Goal: Task Accomplishment & Management: Complete application form

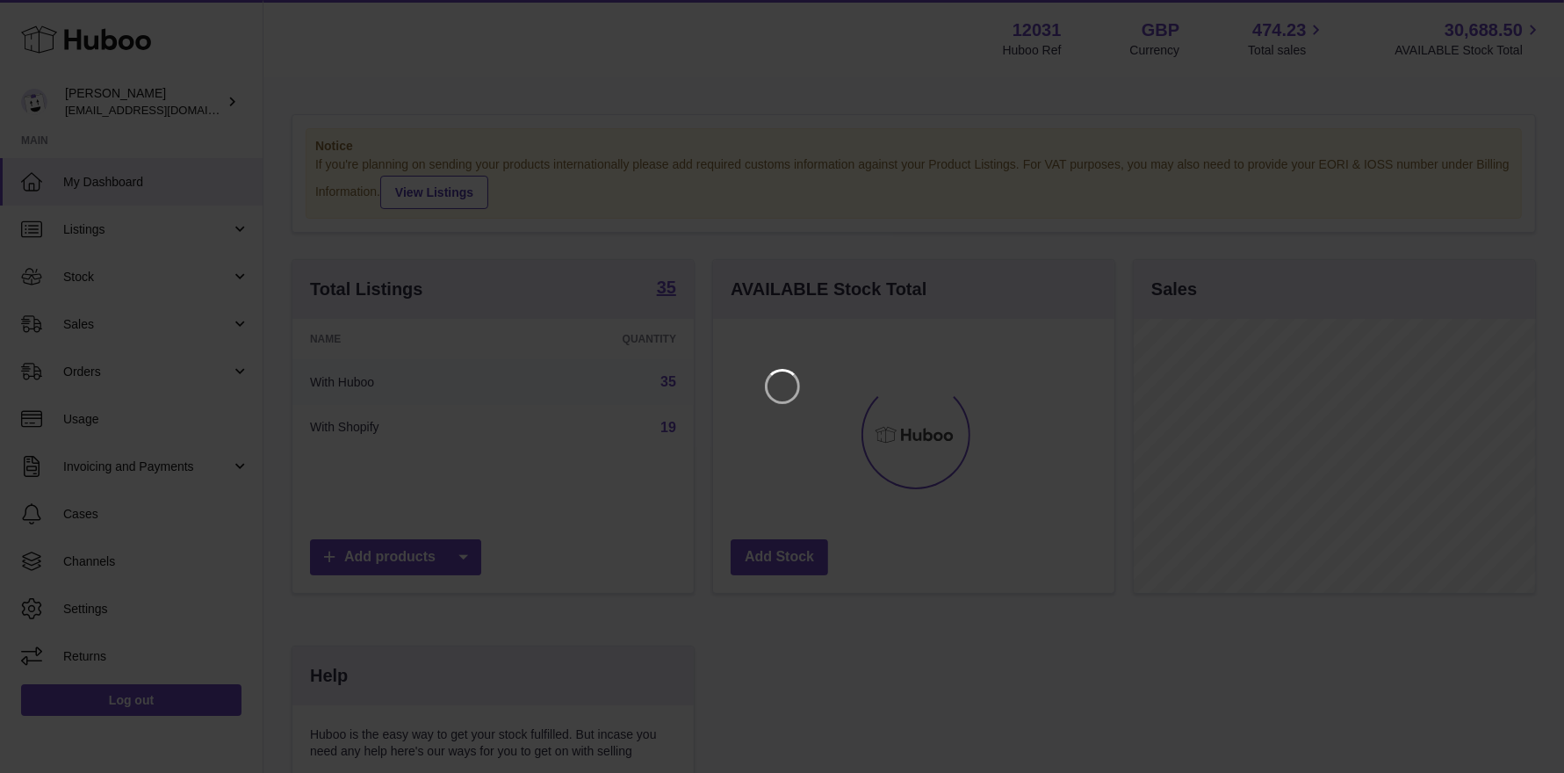
scroll to position [273, 407]
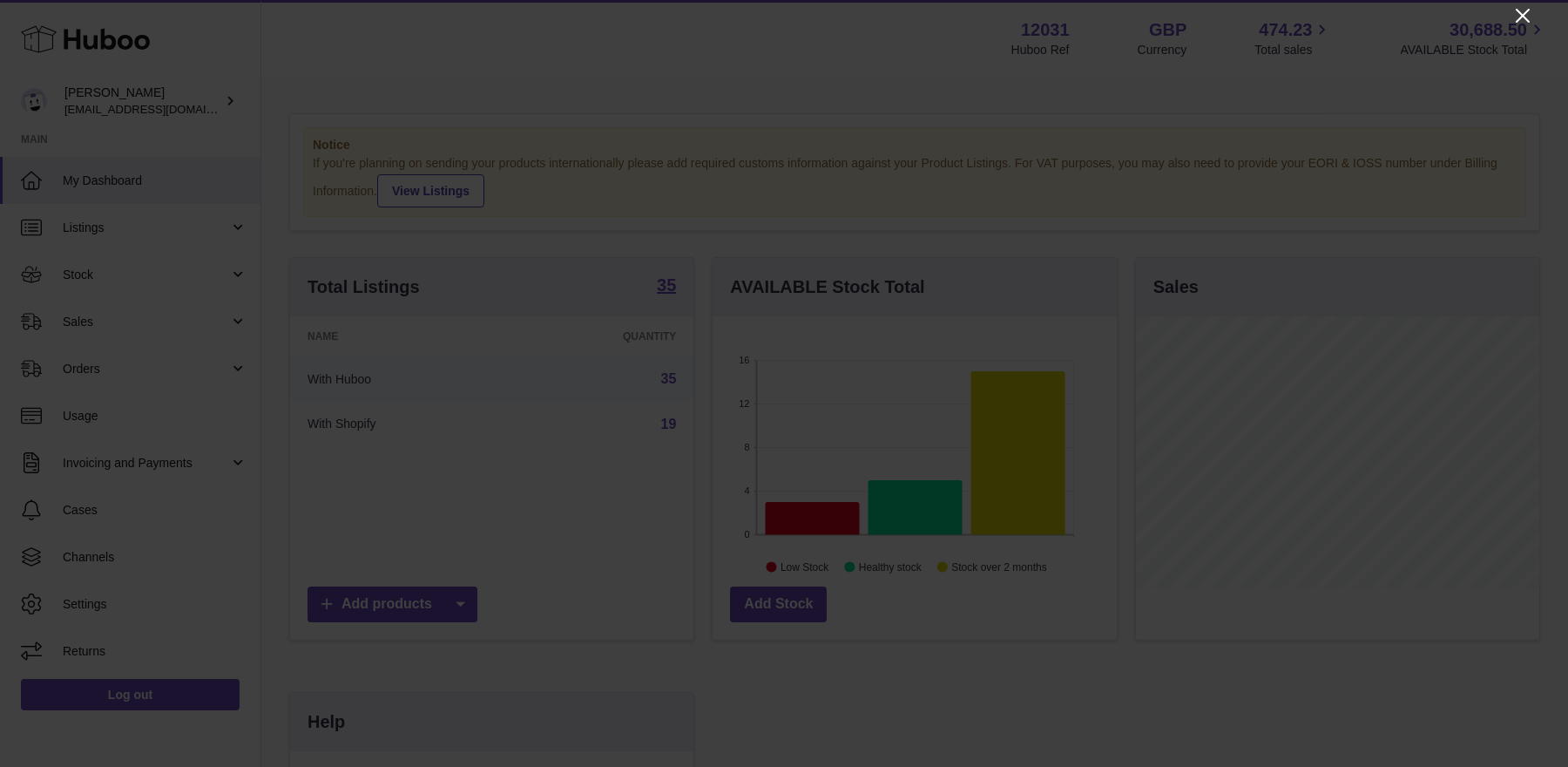
click at [1520, 19] on icon "Close" at bounding box center [1522, 15] width 21 height 21
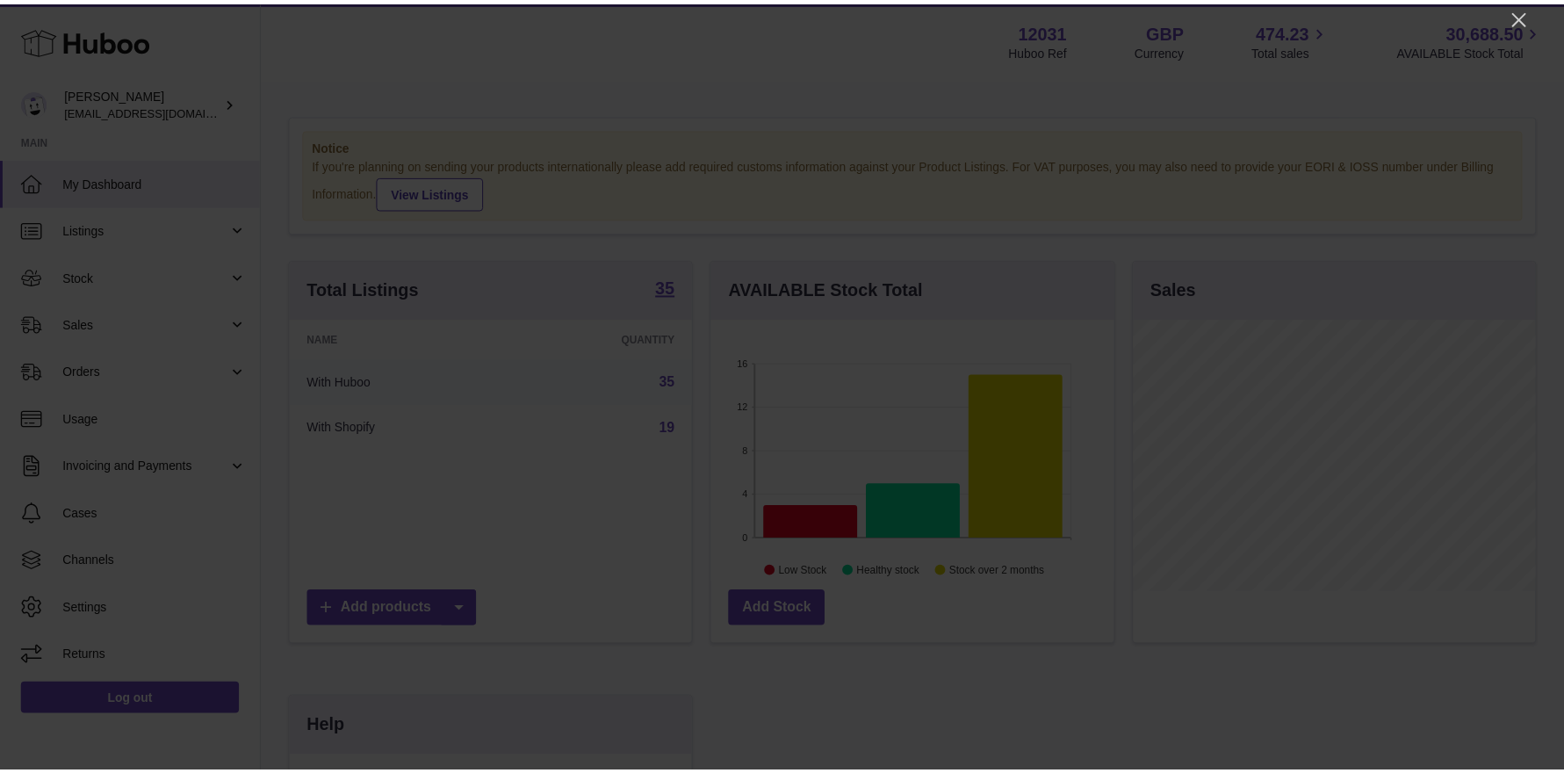
scroll to position [878145, 878016]
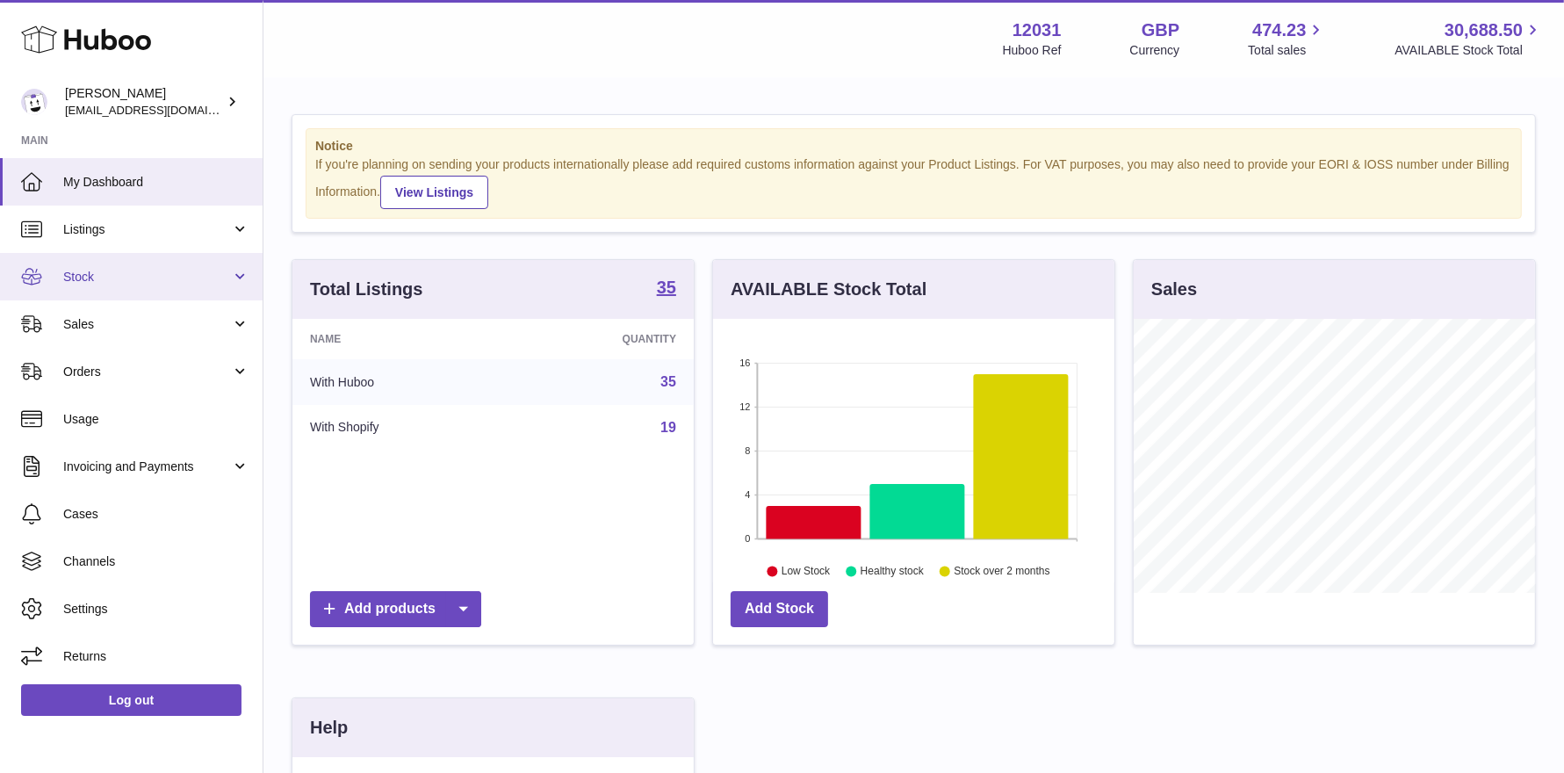
click at [133, 274] on span "Stock" at bounding box center [147, 277] width 168 height 17
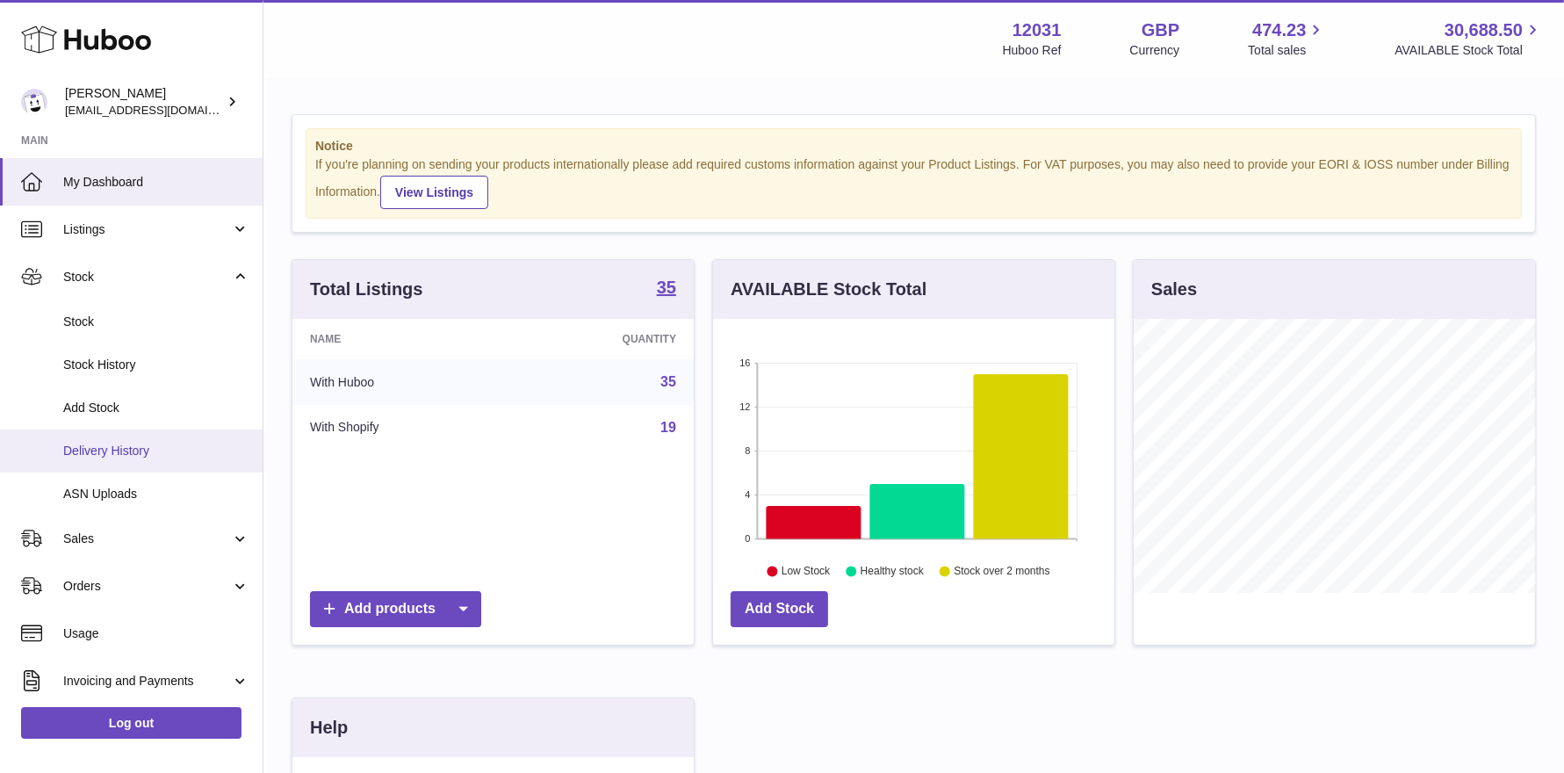
click at [135, 453] on span "Delivery History" at bounding box center [156, 451] width 186 height 17
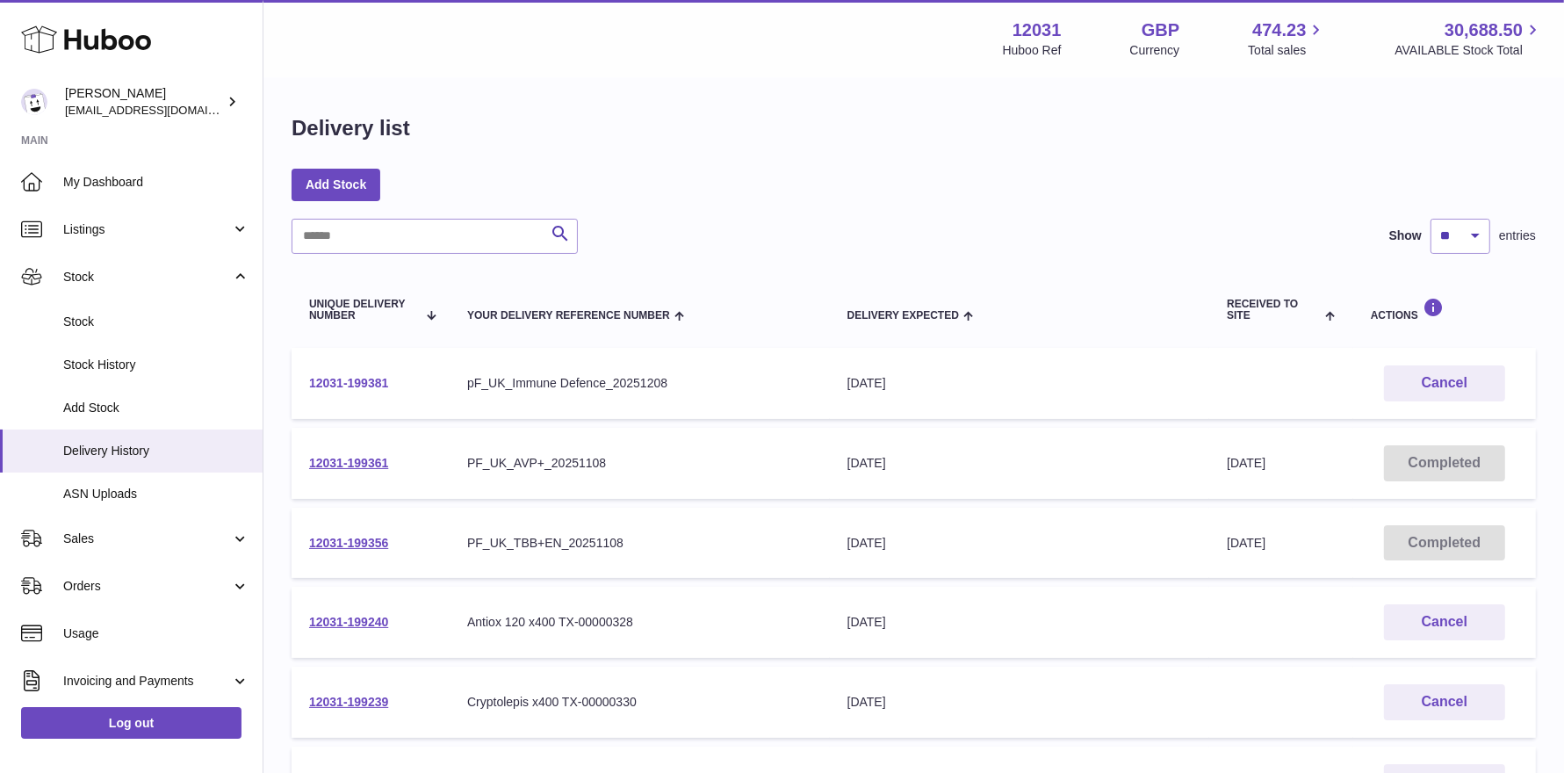
click at [340, 379] on link "12031-199381" at bounding box center [348, 383] width 79 height 14
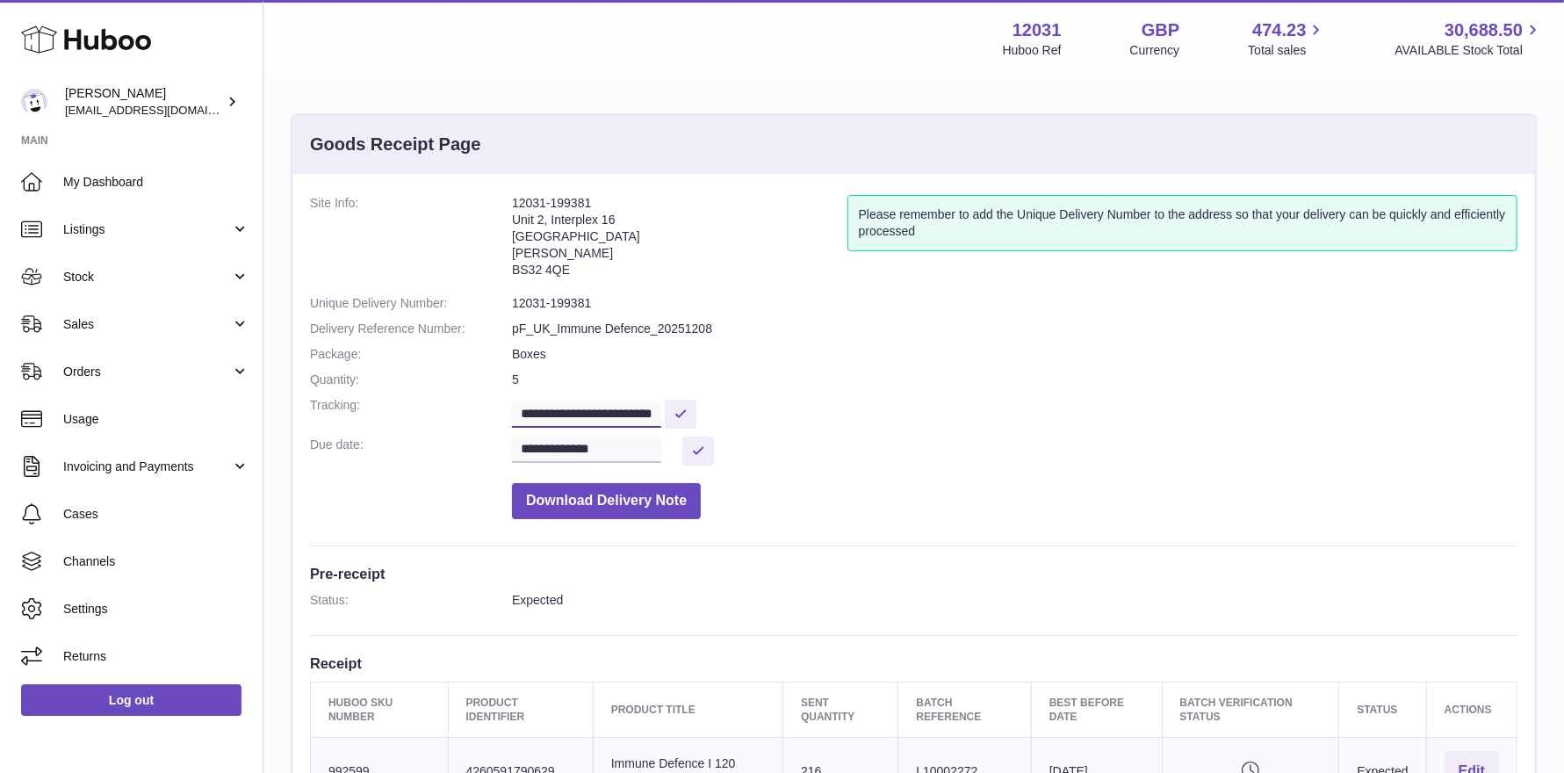
scroll to position [0, 27]
drag, startPoint x: 605, startPoint y: 407, endPoint x: 753, endPoint y: 414, distance: 147.7
click at [753, 414] on dd "**********" at bounding box center [1015, 412] width 1006 height 31
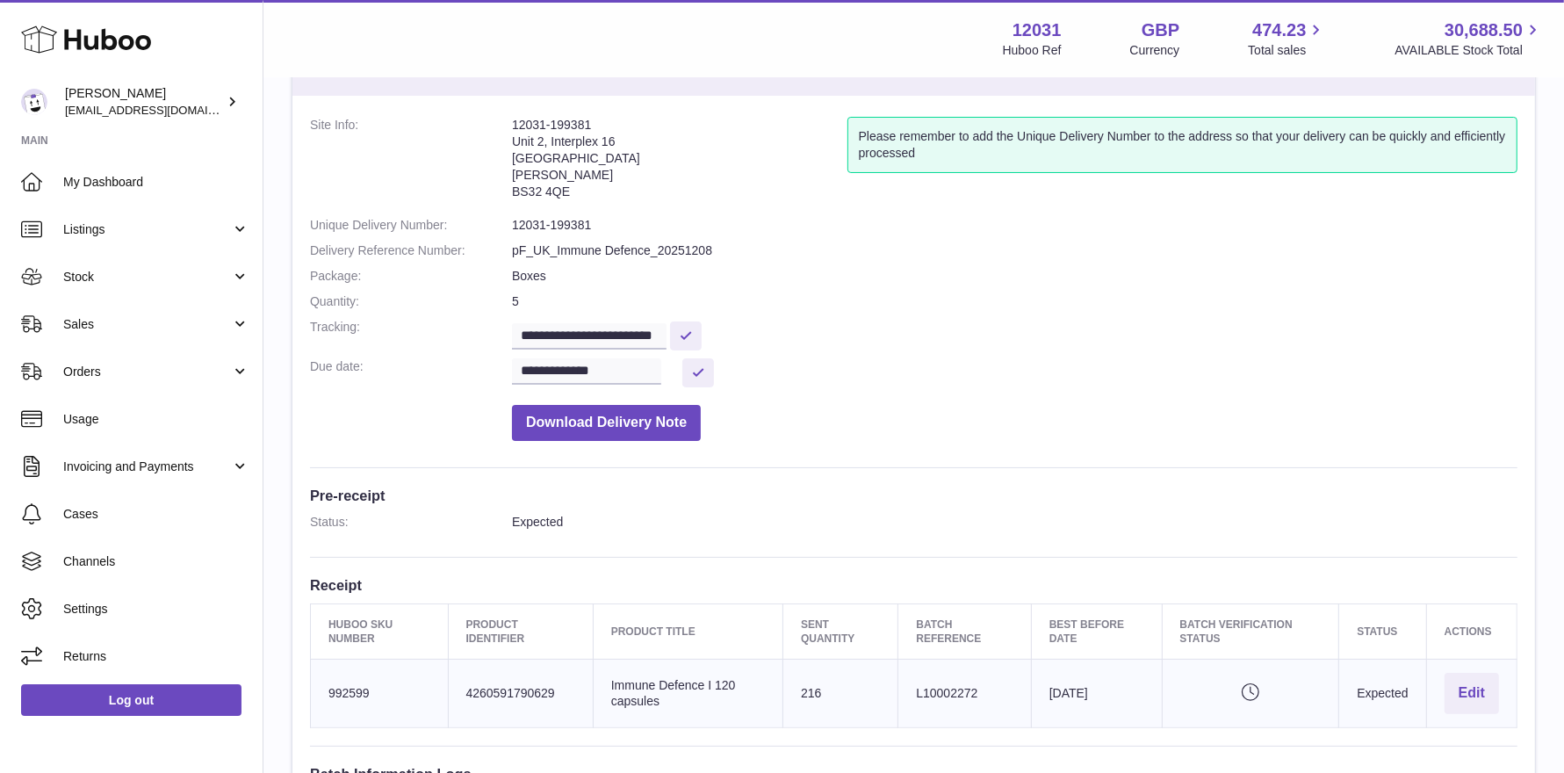
drag, startPoint x: 979, startPoint y: 692, endPoint x: 918, endPoint y: 691, distance: 60.6
click at [918, 691] on td "Batch Reference L10002272" at bounding box center [965, 694] width 133 height 69
copy td "L10002272"
click at [104, 279] on span "Stock" at bounding box center [147, 277] width 168 height 17
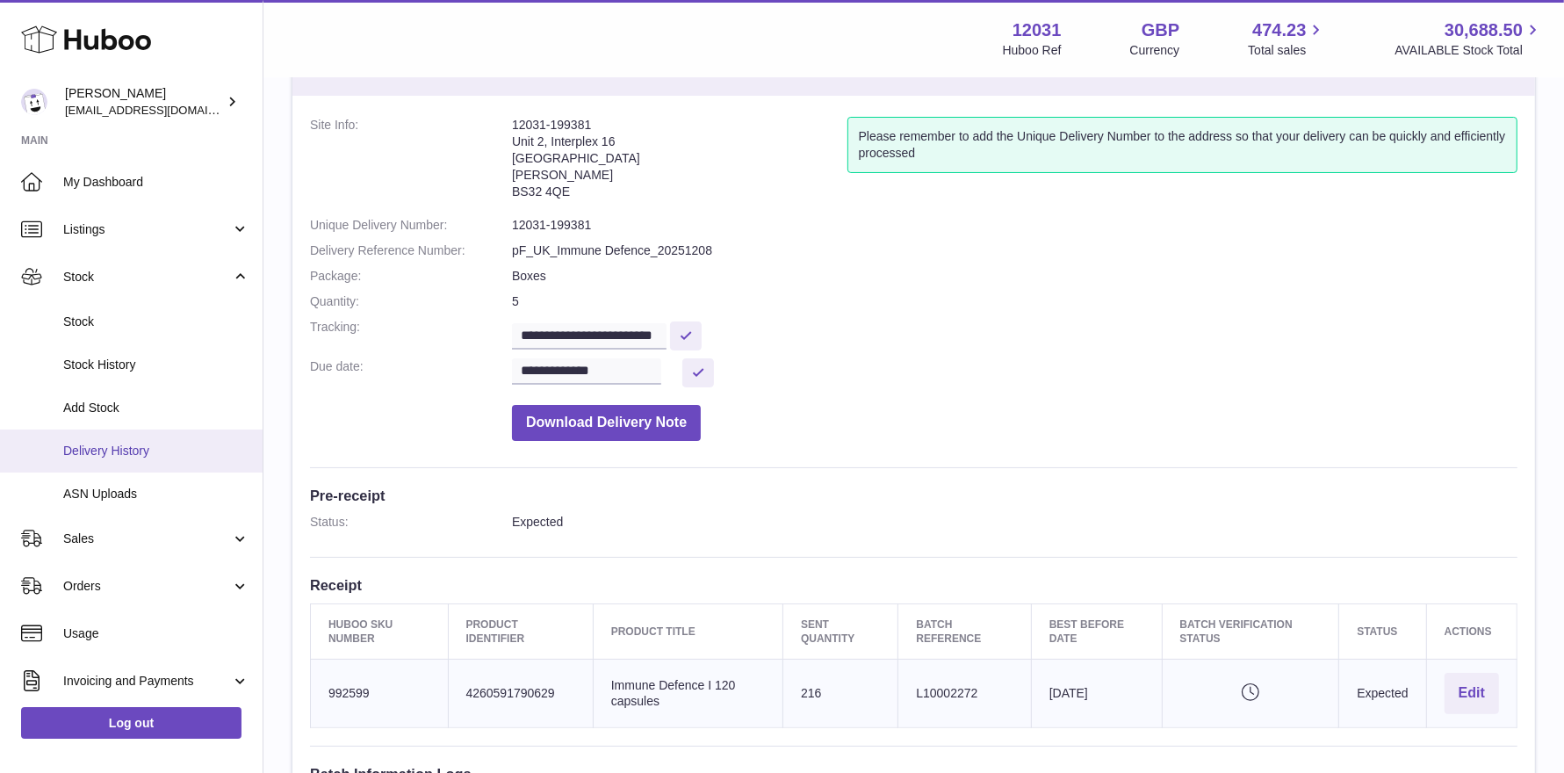
click at [107, 452] on span "Delivery History" at bounding box center [156, 451] width 186 height 17
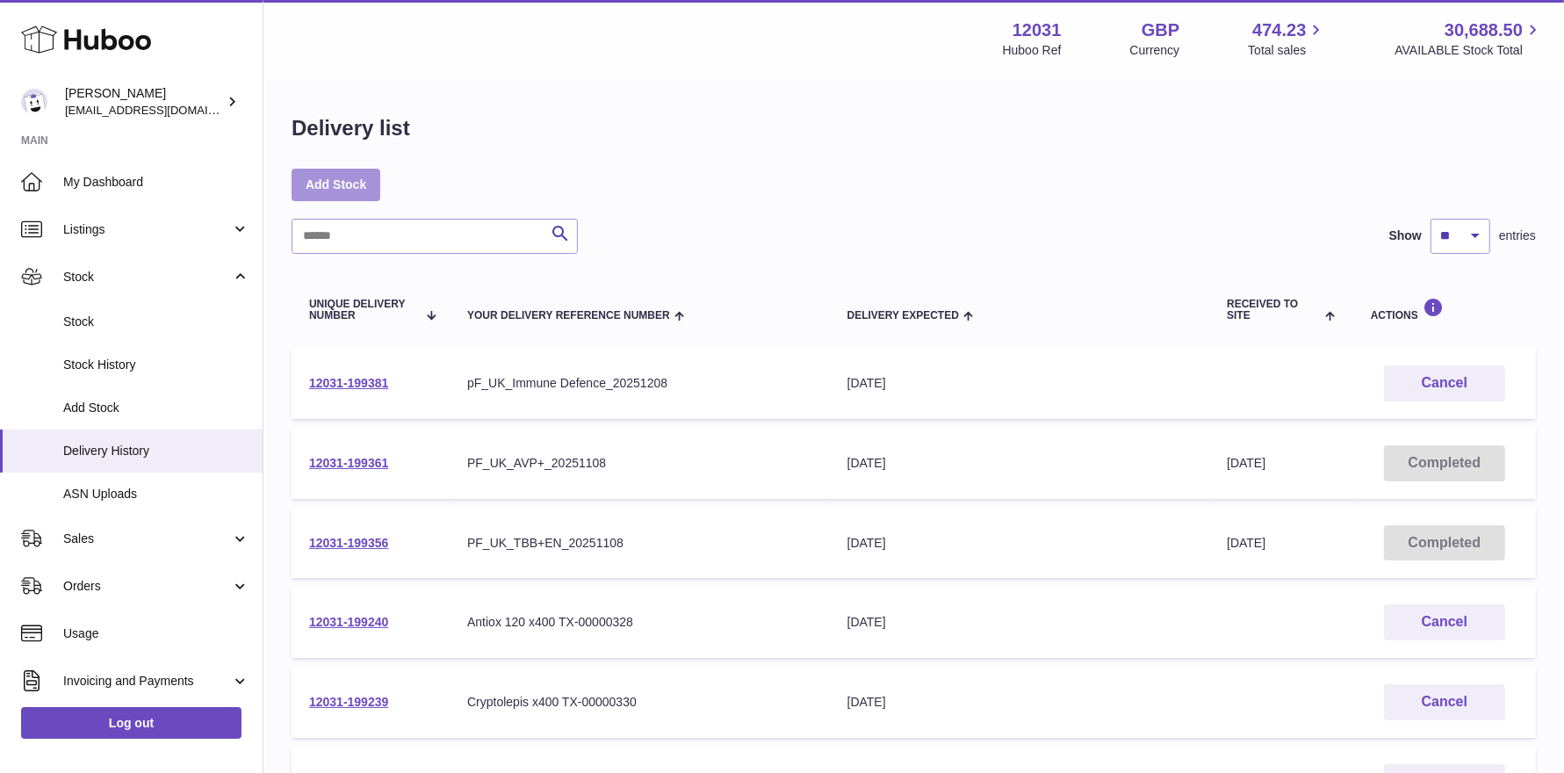
click at [352, 189] on link "Add Stock" at bounding box center [336, 185] width 89 height 32
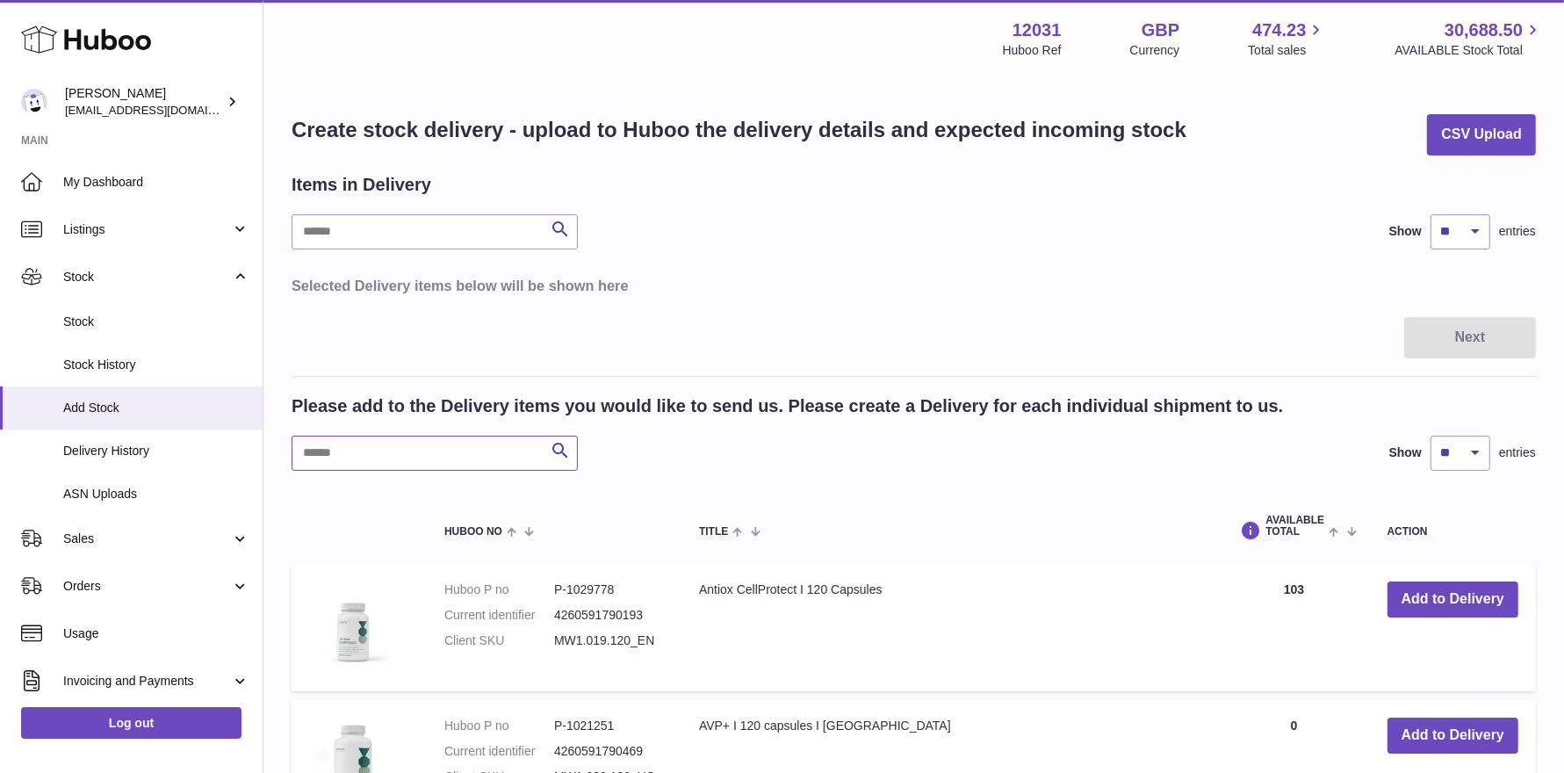
click at [372, 458] on input "text" at bounding box center [435, 453] width 286 height 35
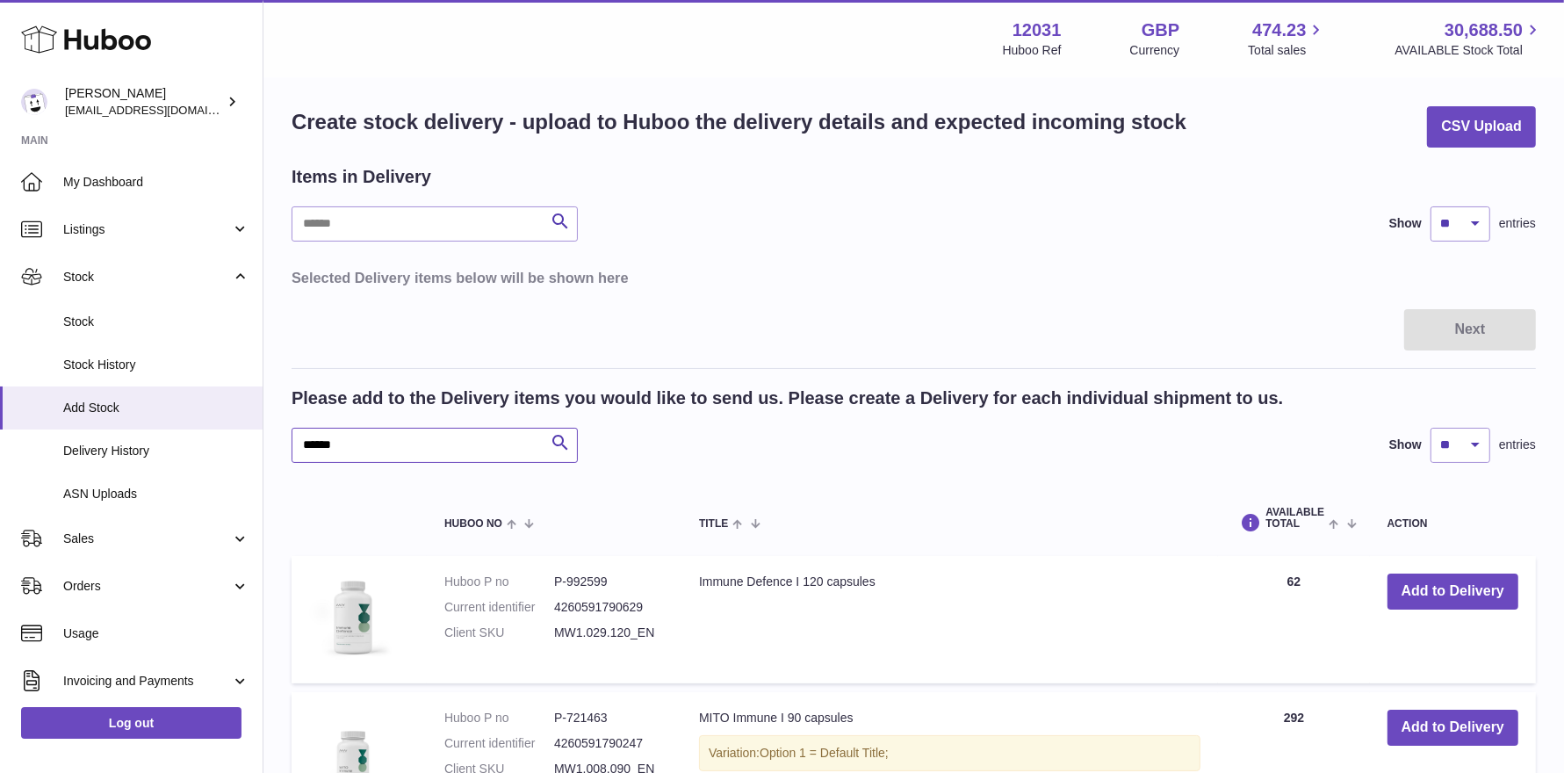
scroll to position [9, 0]
type input "******"
click at [1447, 603] on button "Add to Delivery" at bounding box center [1453, 591] width 131 height 36
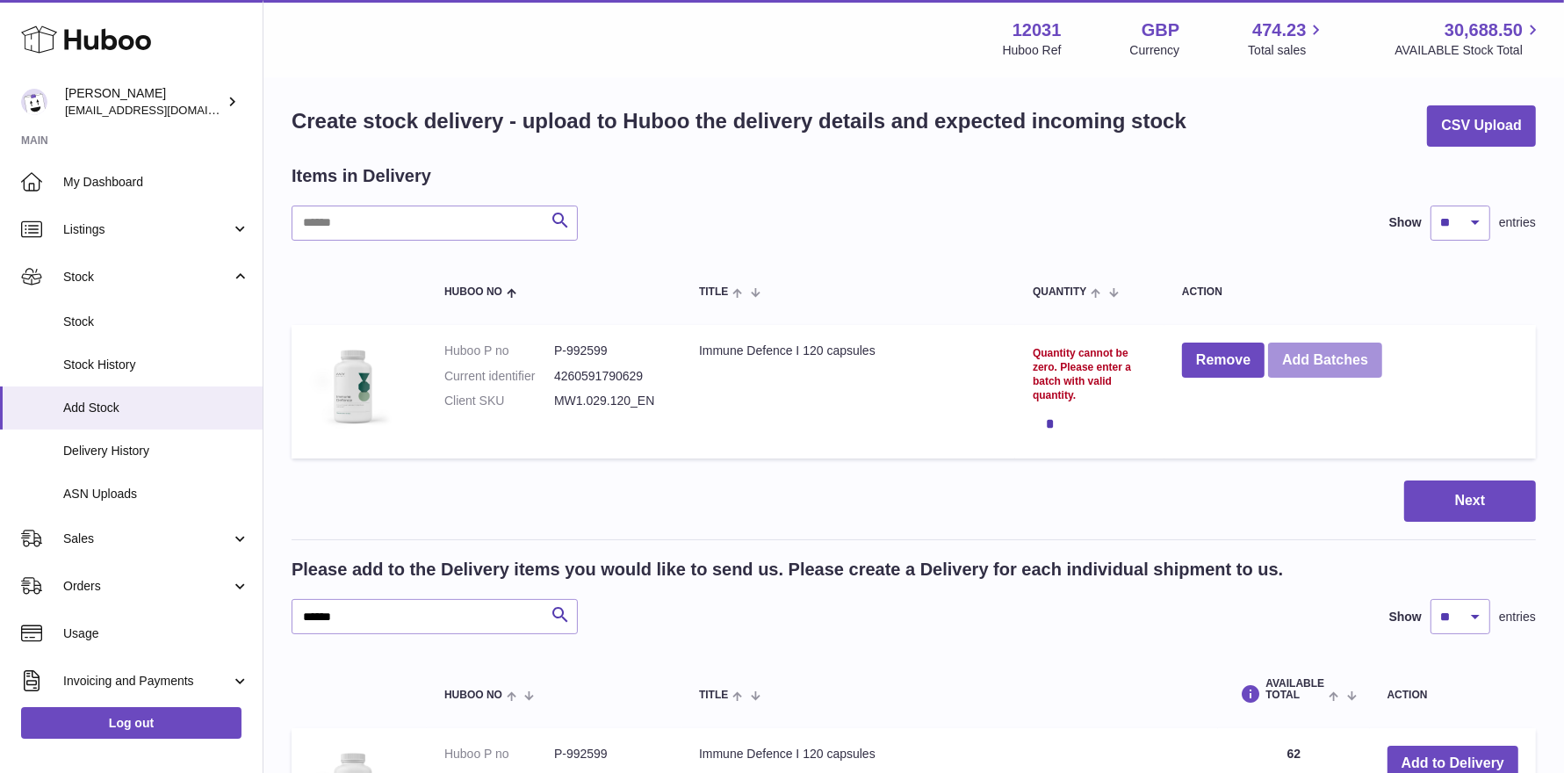
click at [1320, 371] on button "Add Batches" at bounding box center [1325, 361] width 114 height 36
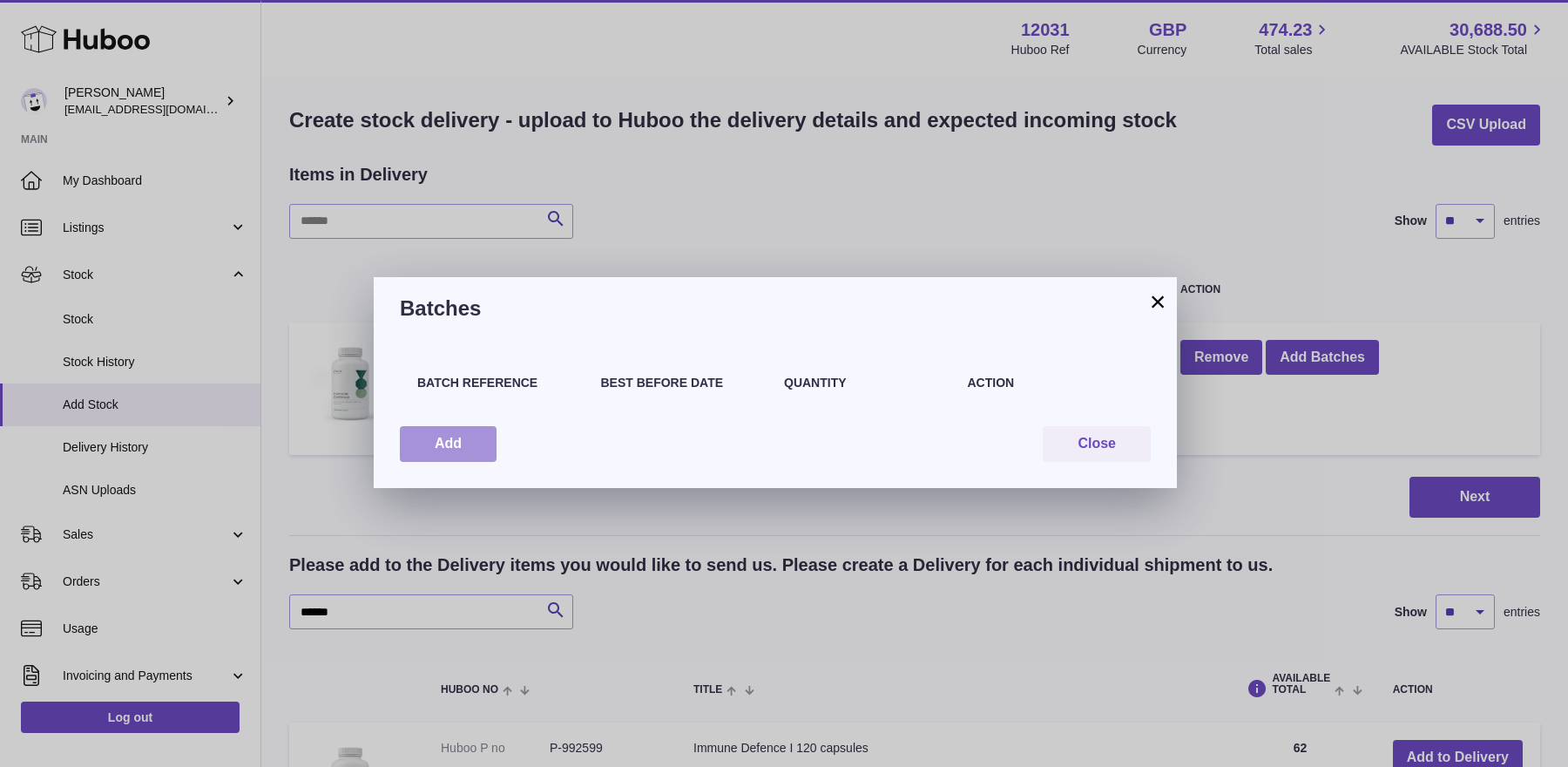
click at [466, 441] on button "Add" at bounding box center [448, 445] width 97 height 36
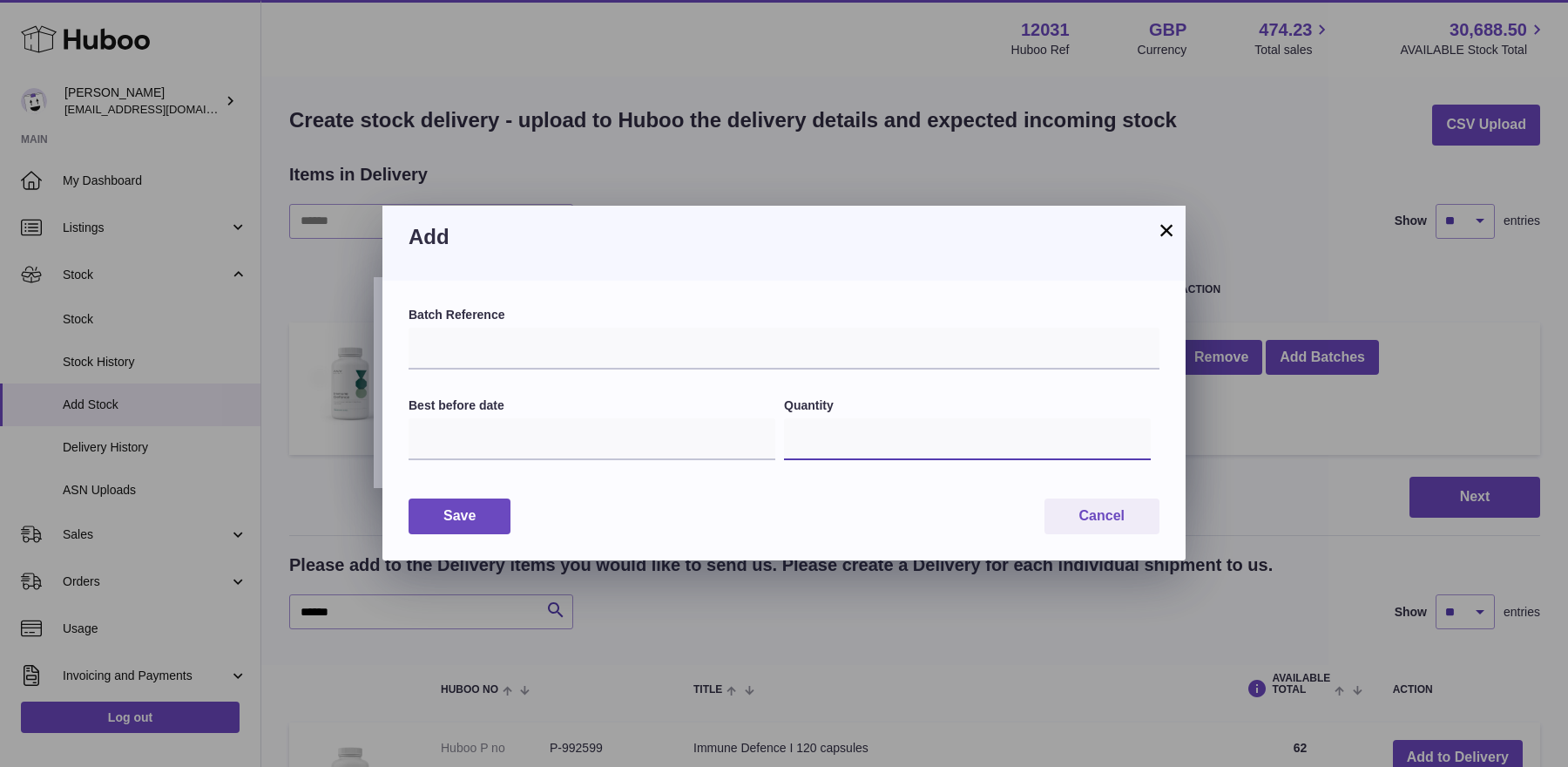
click at [862, 430] on input "*" at bounding box center [968, 440] width 367 height 42
type input "***"
click at [653, 351] on input "text" at bounding box center [784, 348] width 751 height 42
paste input "*********"
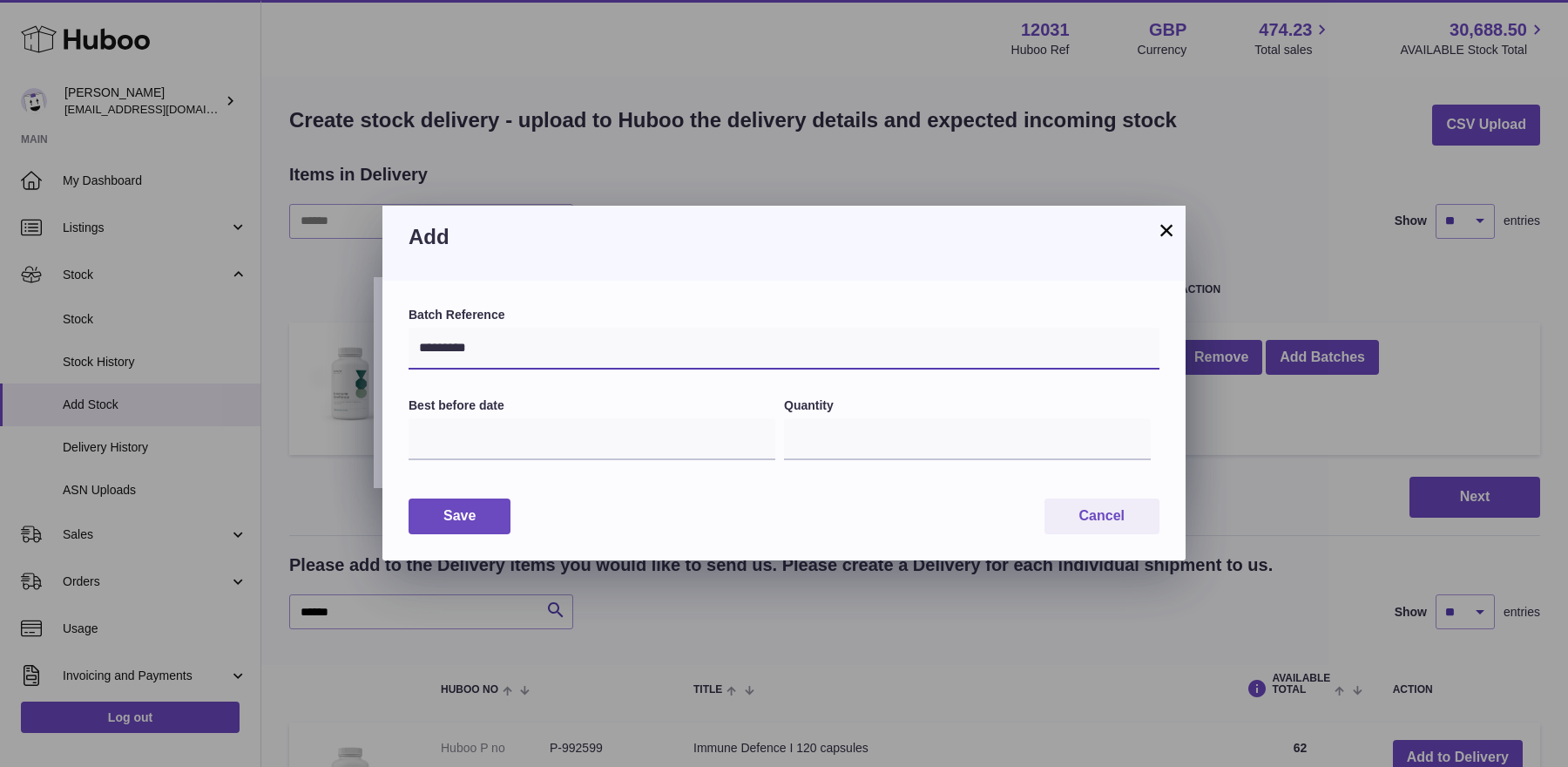
type input "*********"
click at [523, 437] on input "text" at bounding box center [592, 440] width 367 height 42
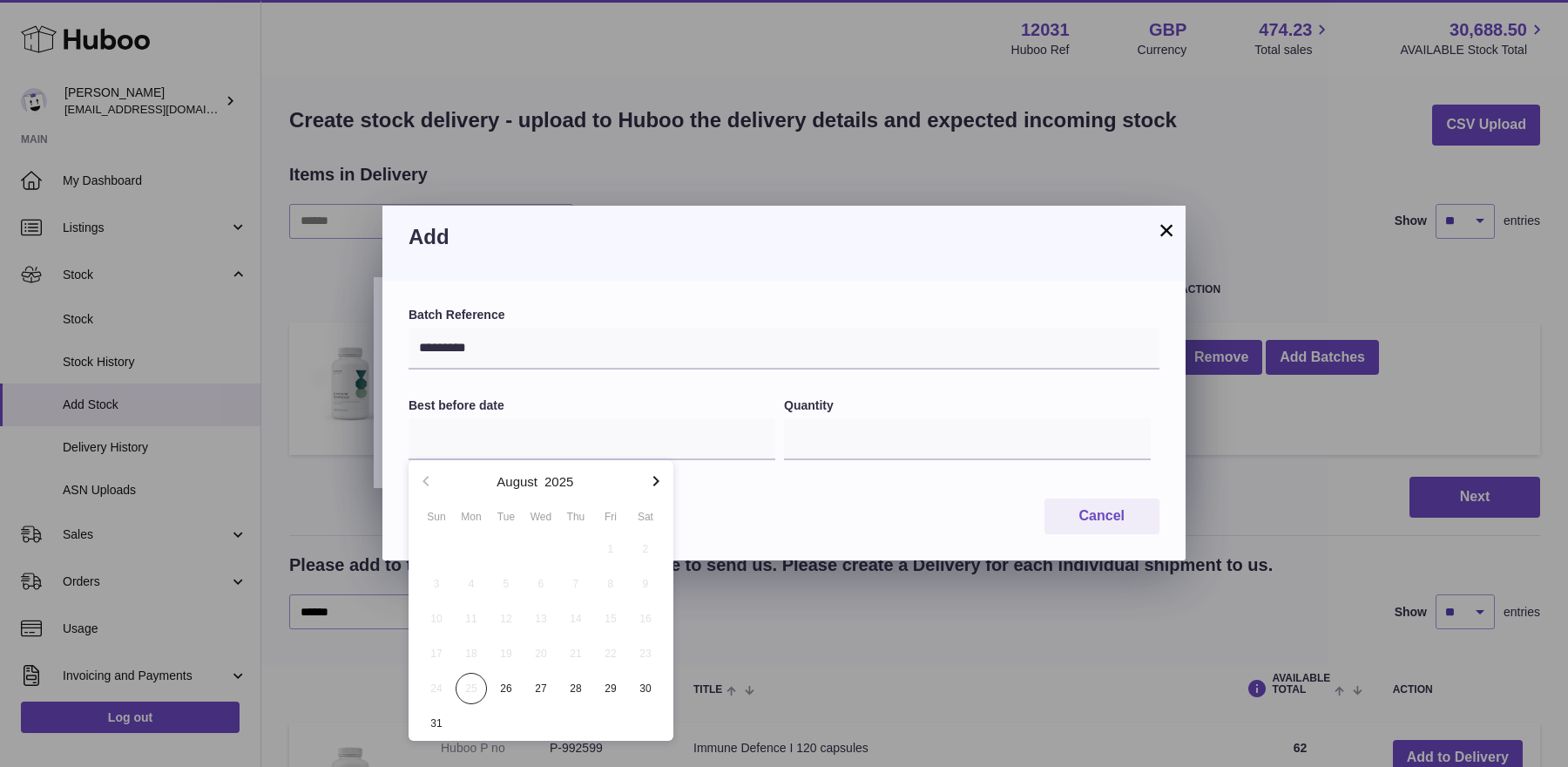
click at [654, 483] on icon "button" at bounding box center [656, 480] width 21 height 21
click at [655, 483] on icon "button" at bounding box center [656, 480] width 21 height 21
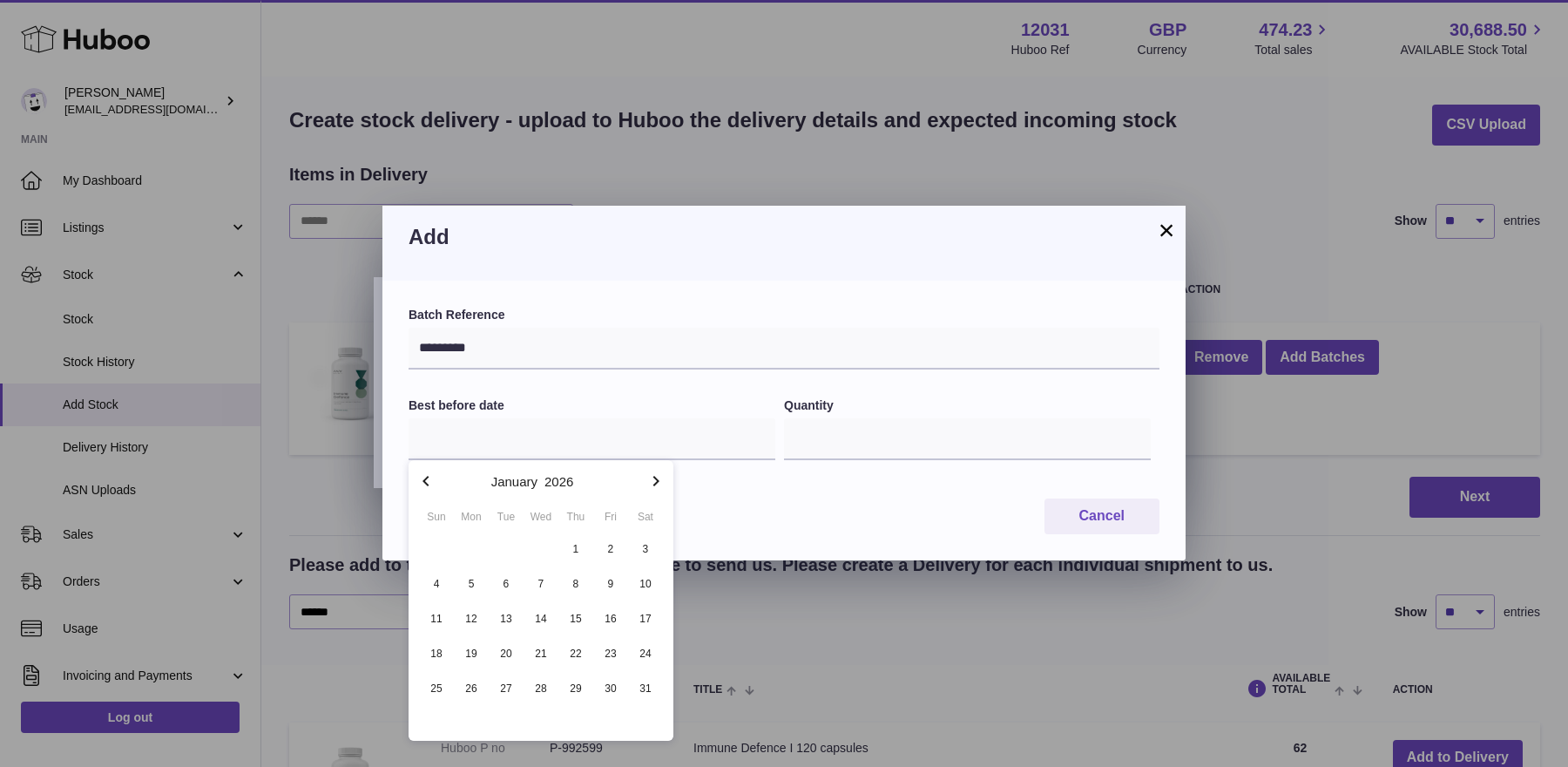
click at [655, 483] on icon "button" at bounding box center [656, 480] width 21 height 21
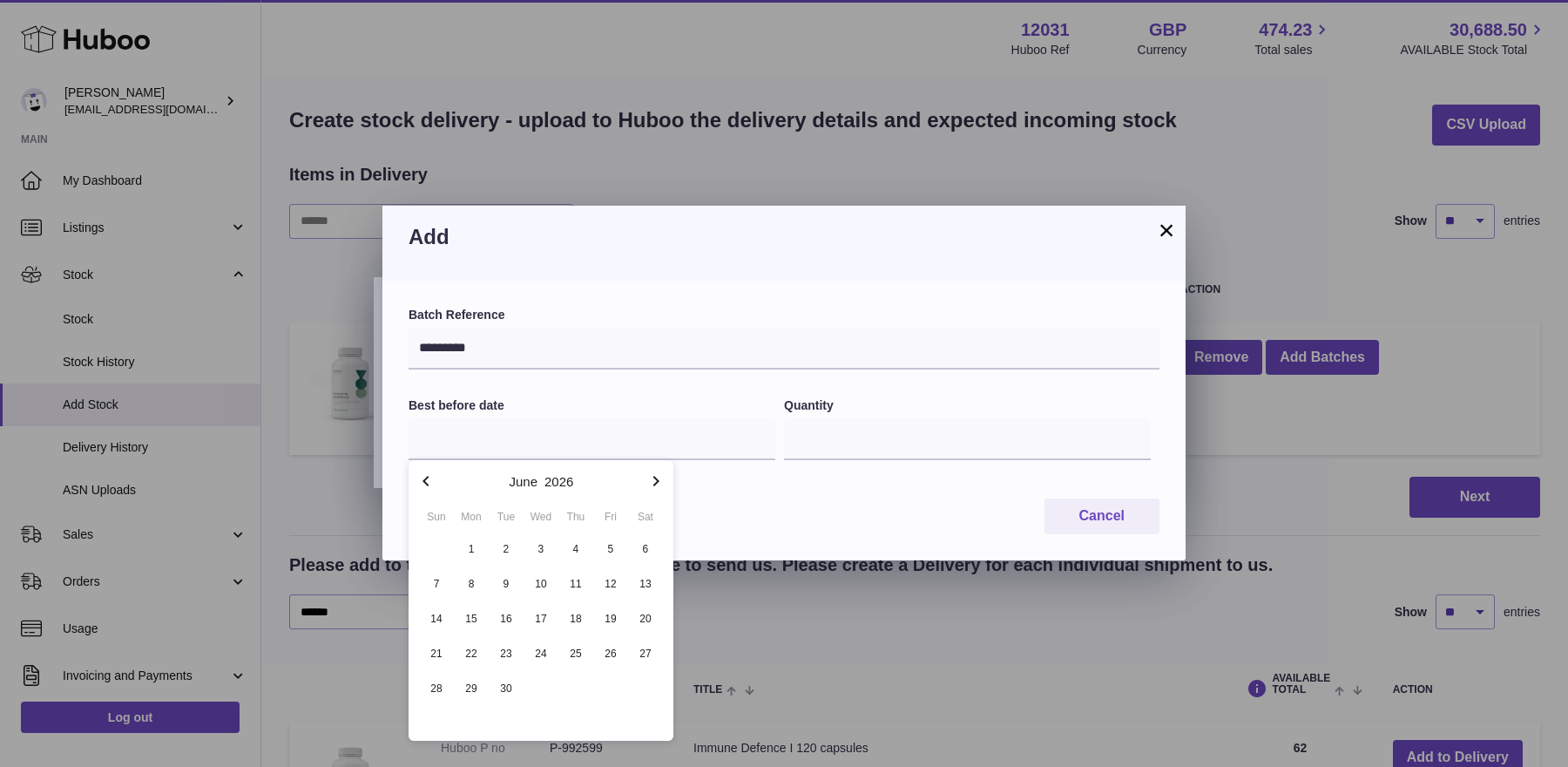
click at [655, 483] on icon "button" at bounding box center [656, 480] width 21 height 21
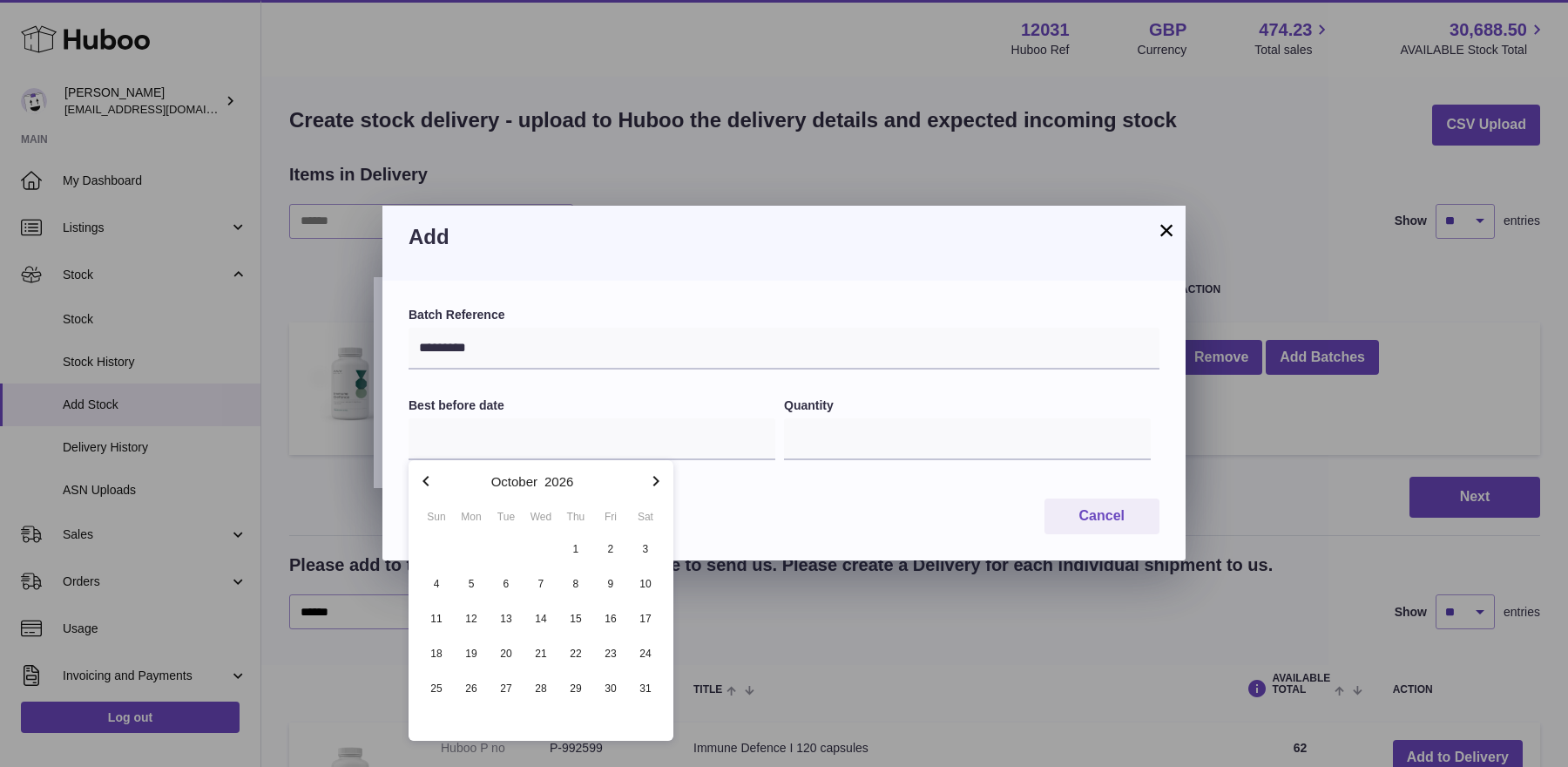
click at [655, 483] on icon "button" at bounding box center [656, 480] width 21 height 21
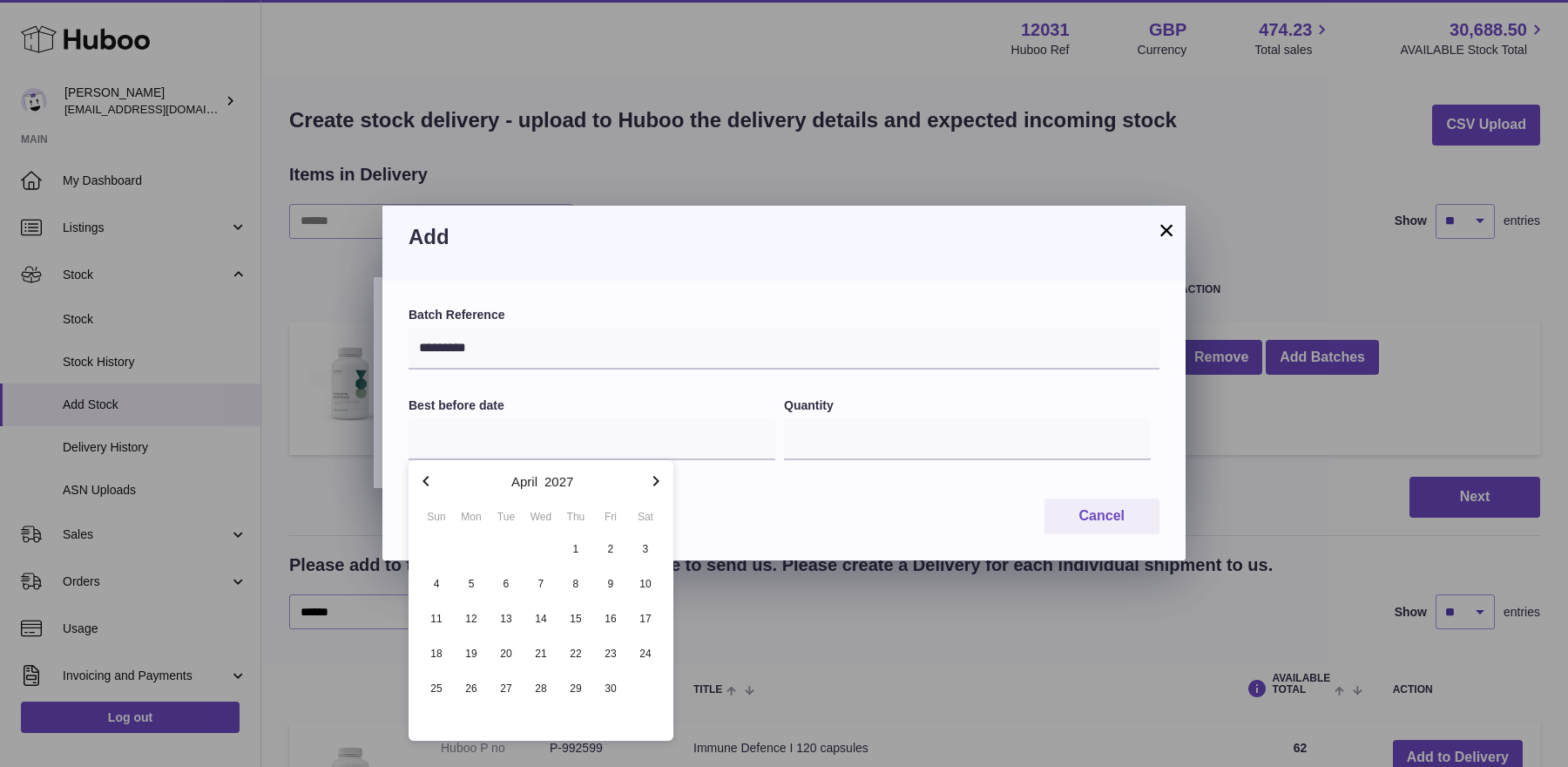
click at [655, 483] on icon "button" at bounding box center [656, 480] width 21 height 21
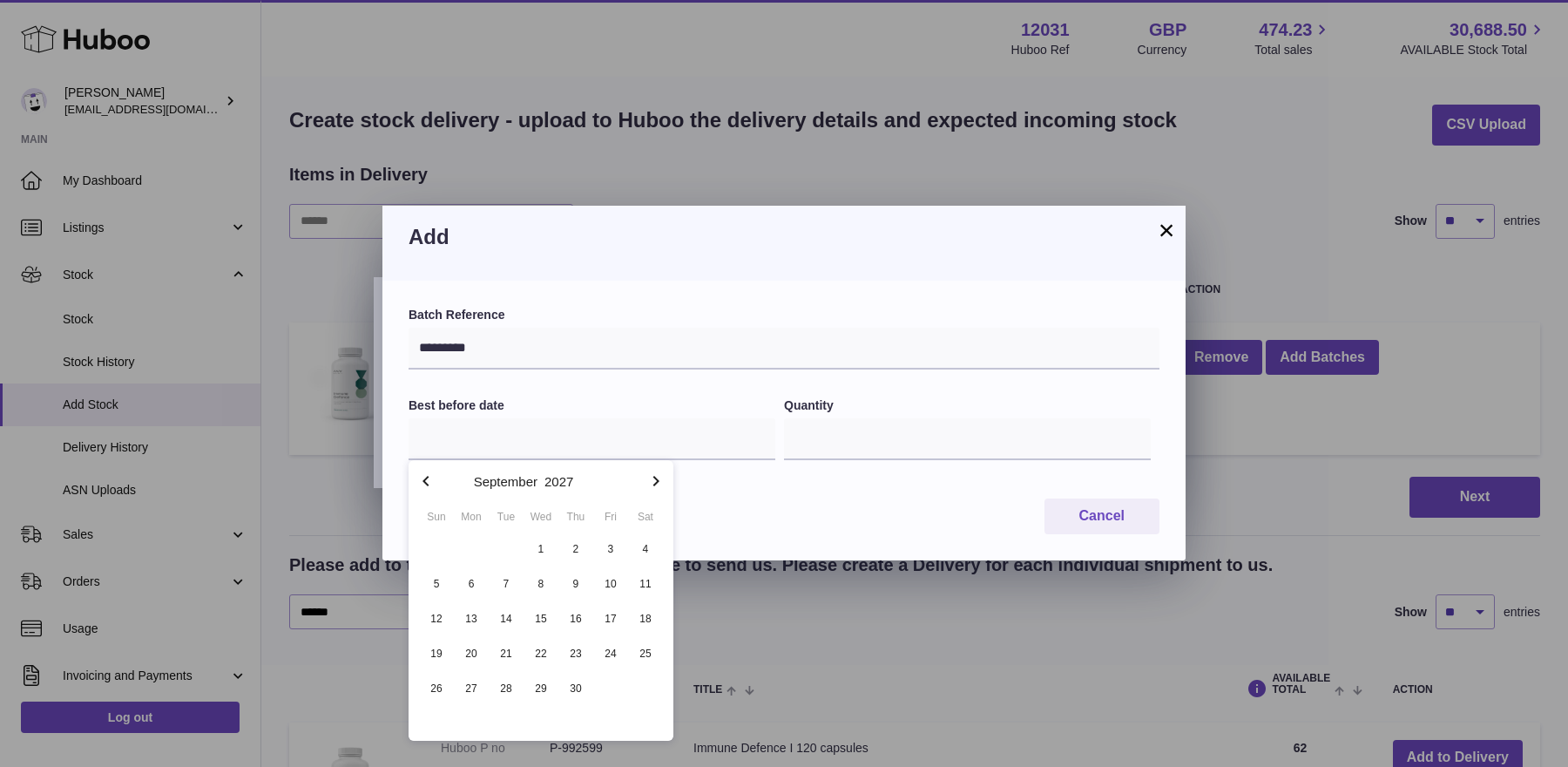
click at [655, 483] on icon "button" at bounding box center [656, 480] width 21 height 21
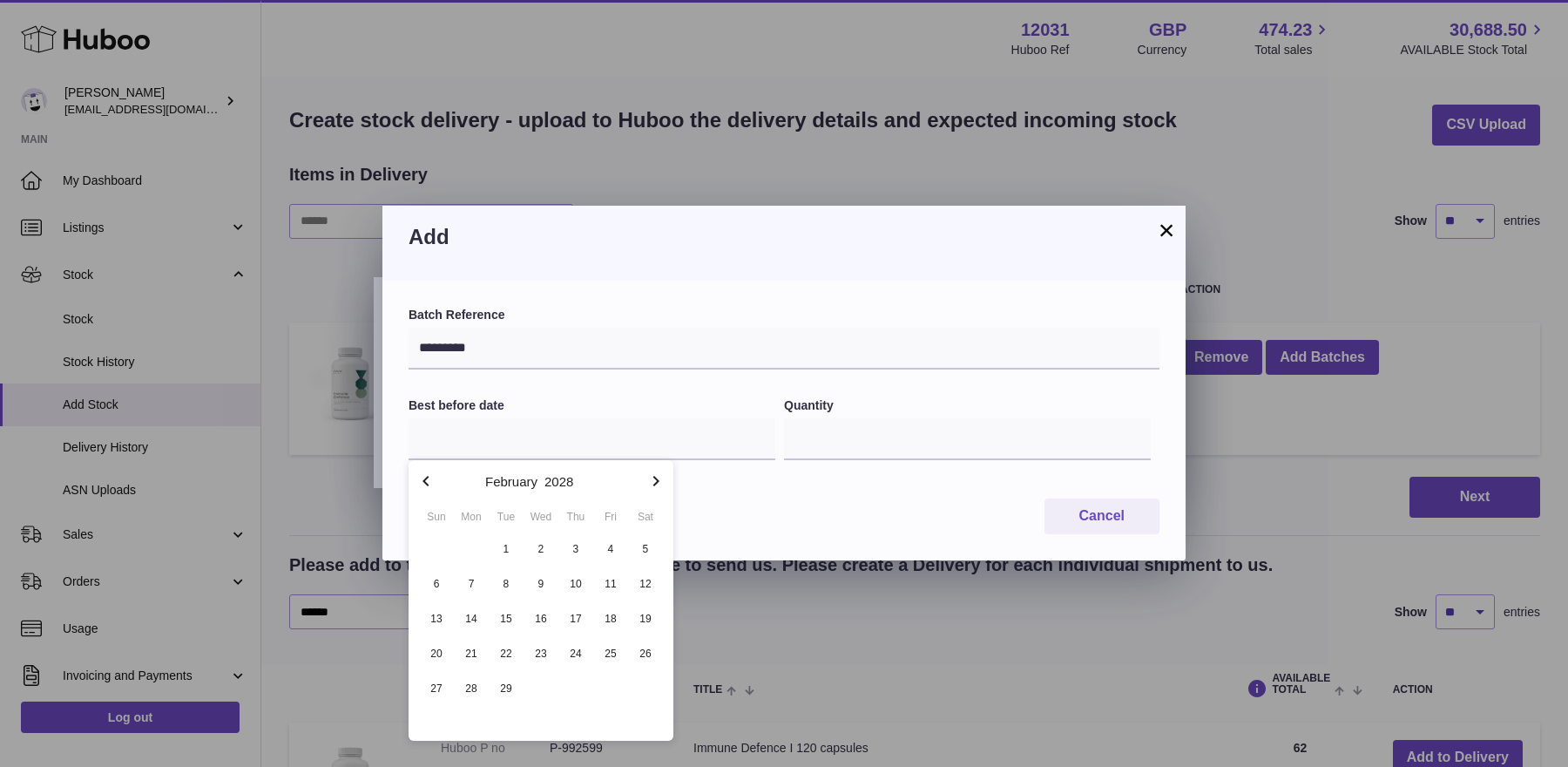
click at [655, 483] on icon "button" at bounding box center [656, 480] width 21 height 21
click at [418, 473] on icon "button" at bounding box center [425, 480] width 21 height 21
click at [420, 473] on icon "button" at bounding box center [425, 480] width 21 height 21
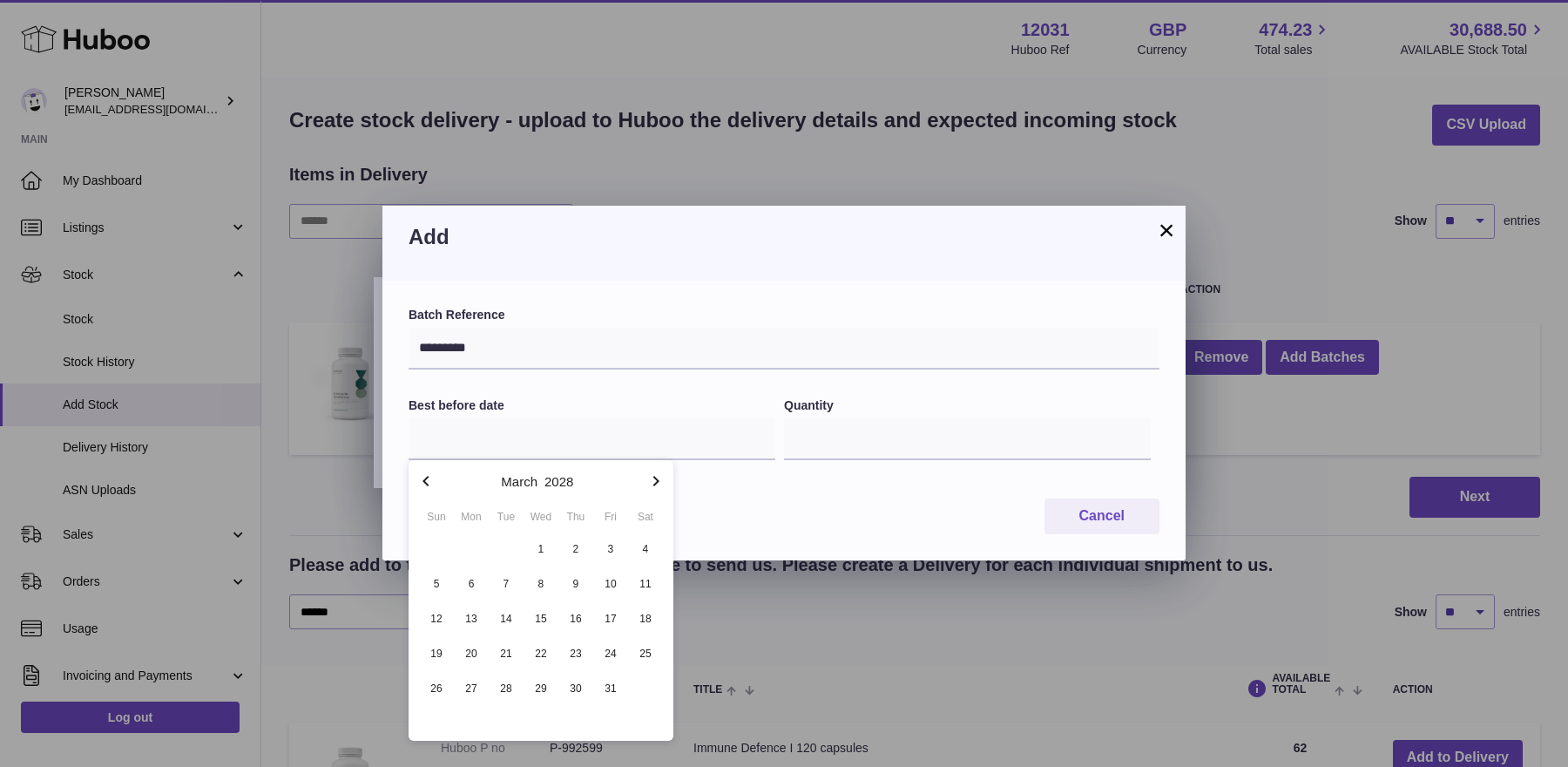
click at [420, 473] on icon "button" at bounding box center [425, 480] width 21 height 21
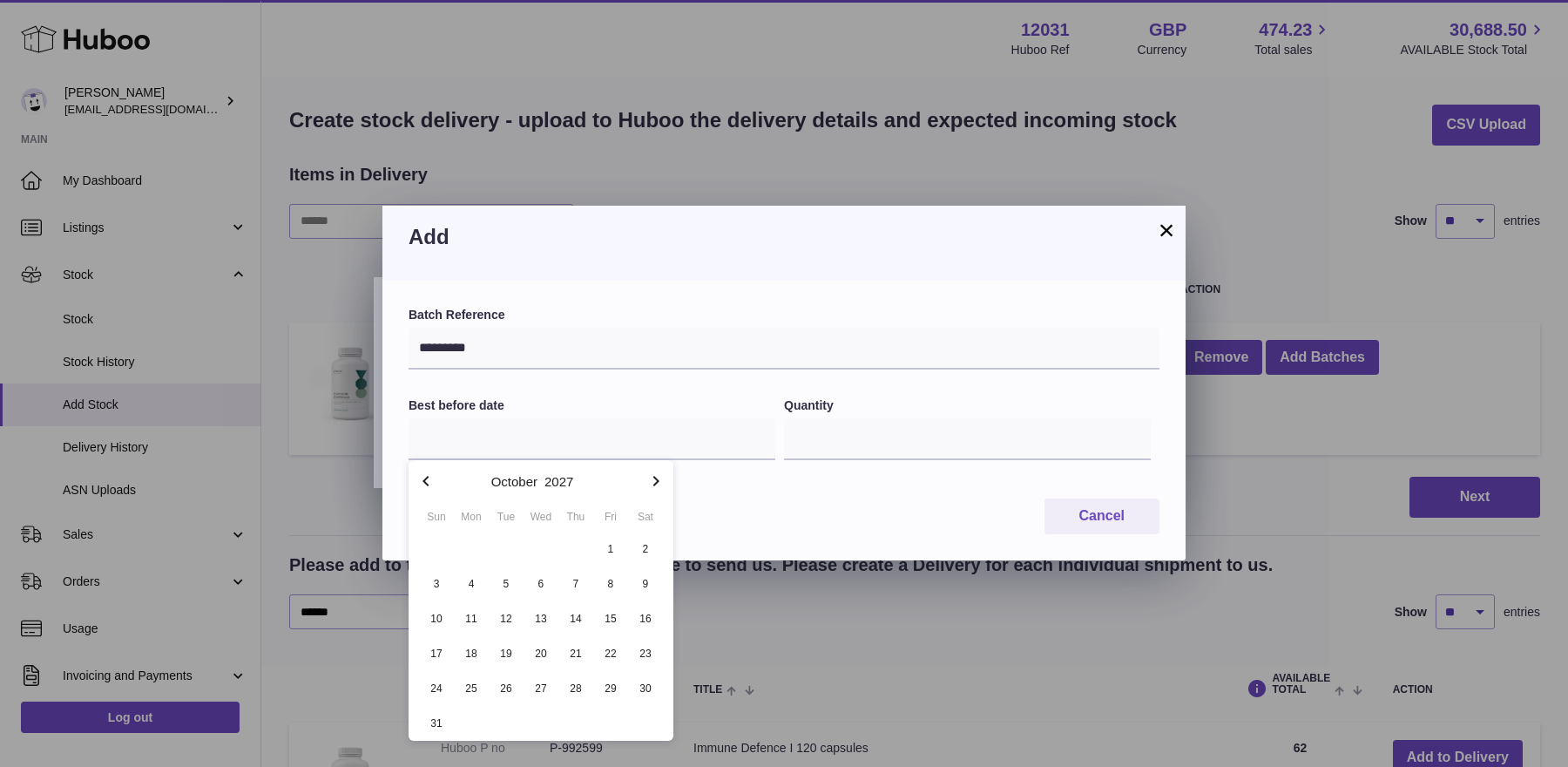
click at [420, 473] on icon "button" at bounding box center [425, 480] width 21 height 21
click at [504, 683] on span "31" at bounding box center [507, 689] width 32 height 32
type input "**********"
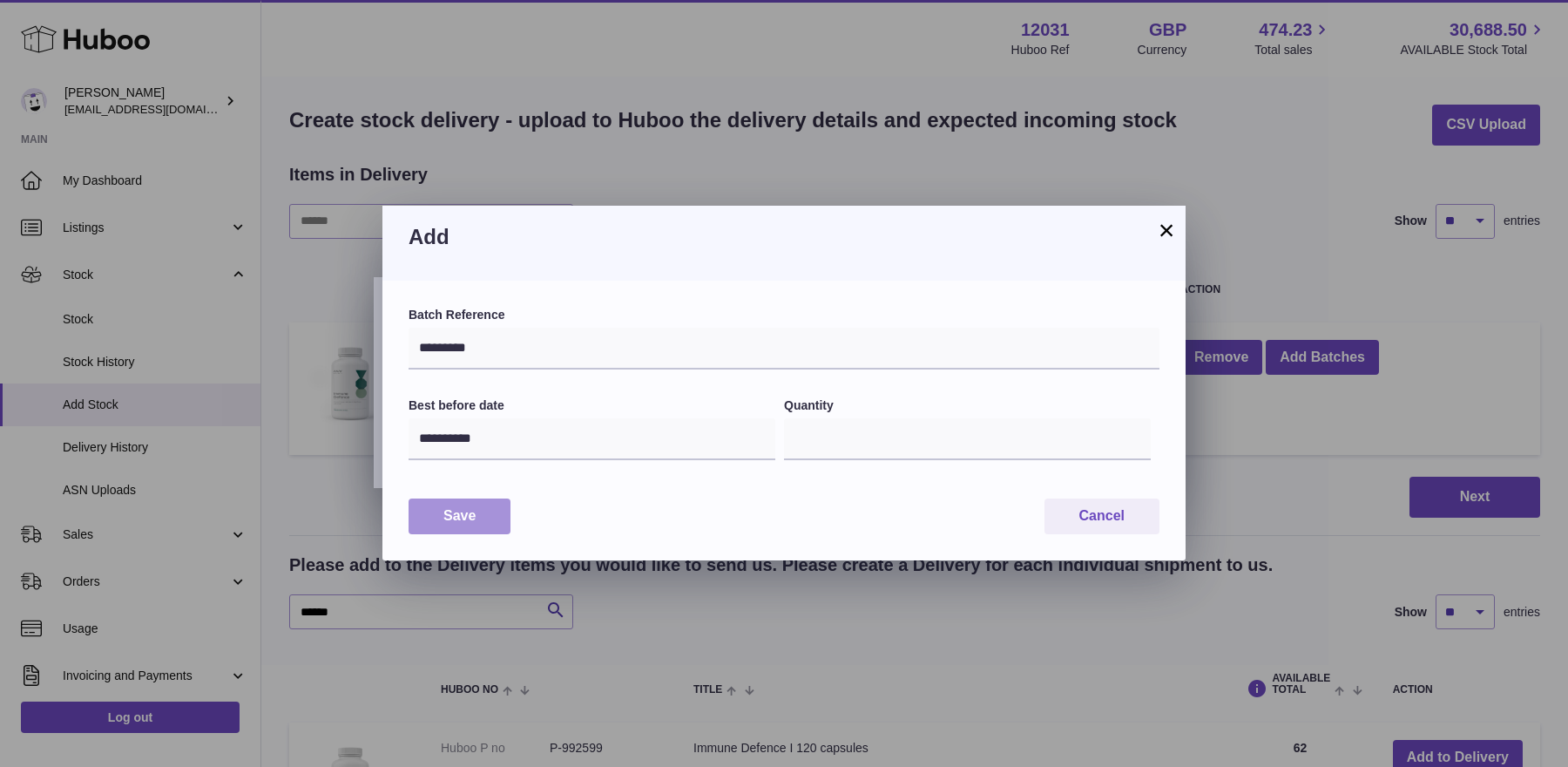
click at [434, 518] on button "Save" at bounding box center [459, 516] width 102 height 36
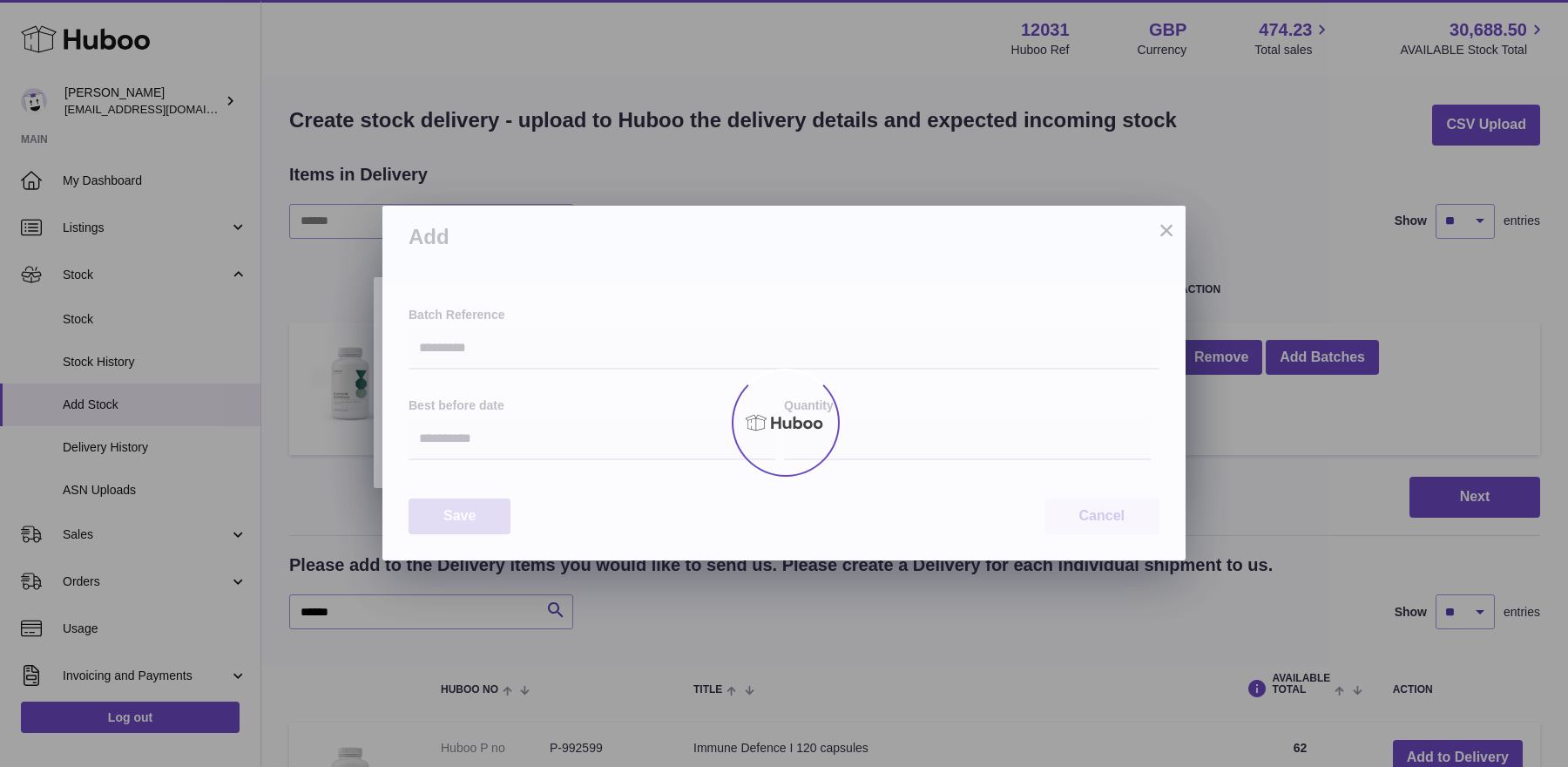
type input "***"
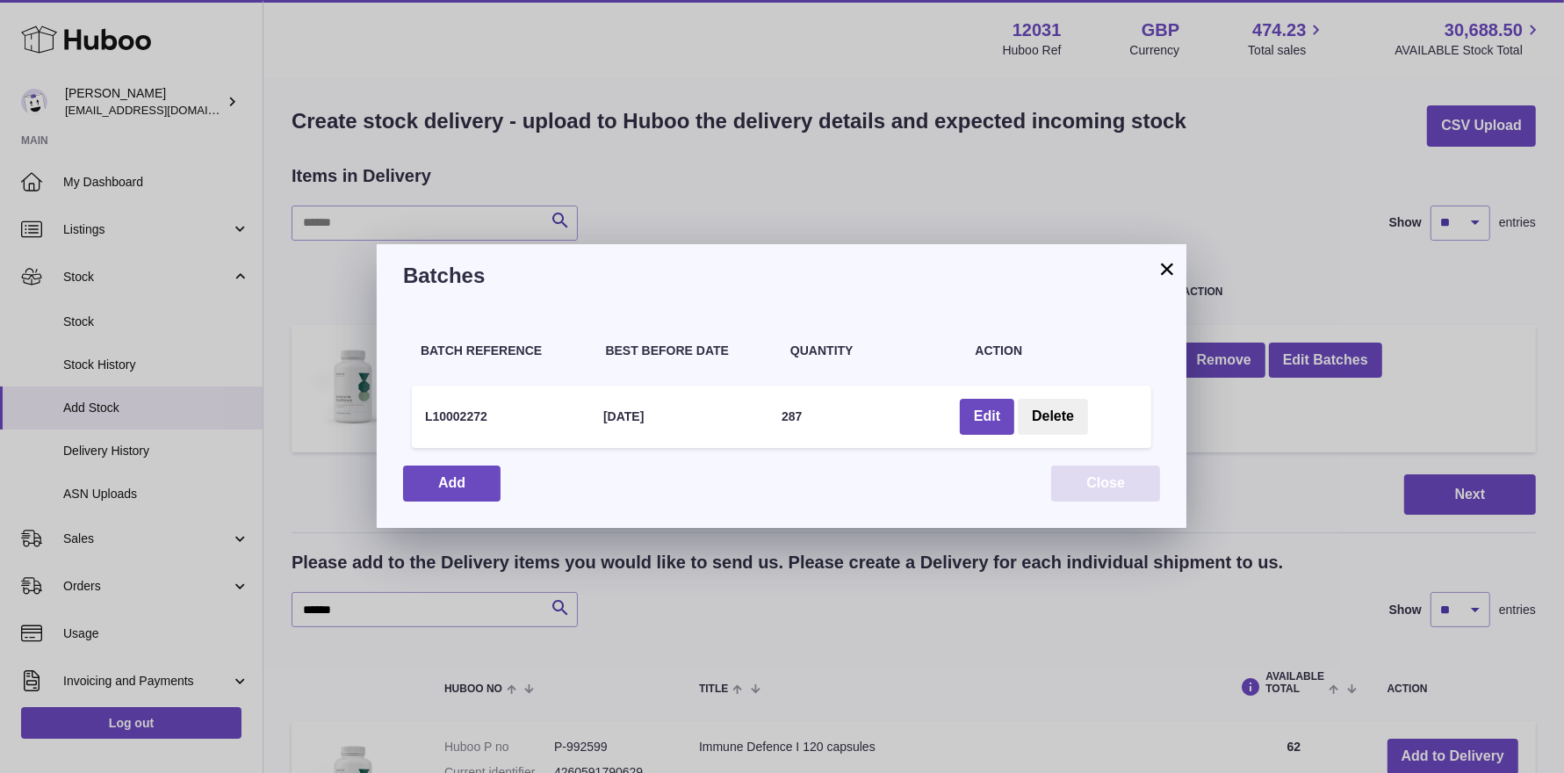
click at [1095, 488] on button "Close" at bounding box center [1105, 484] width 109 height 36
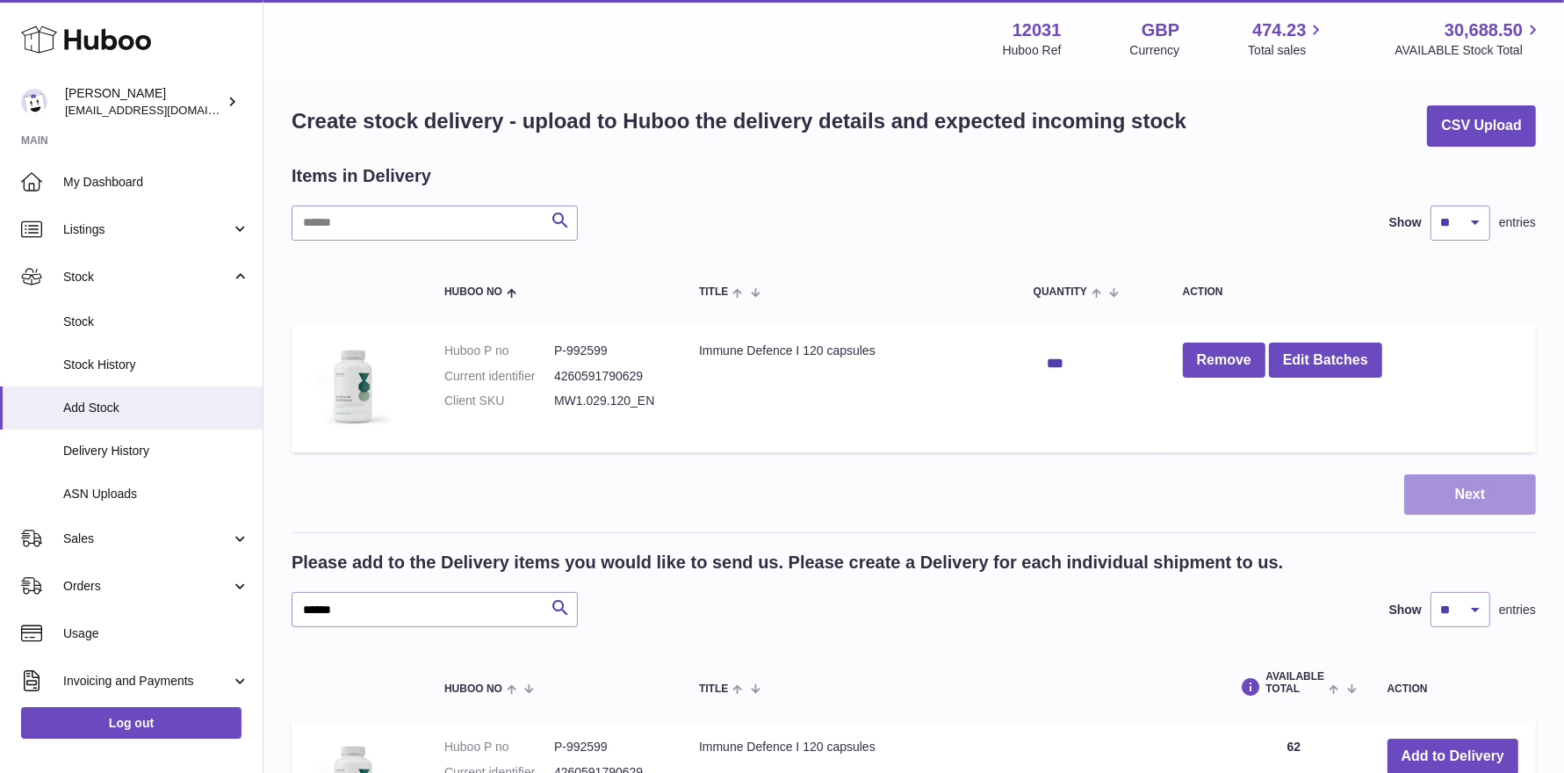
click at [1459, 487] on button "Next" at bounding box center [1471, 494] width 132 height 41
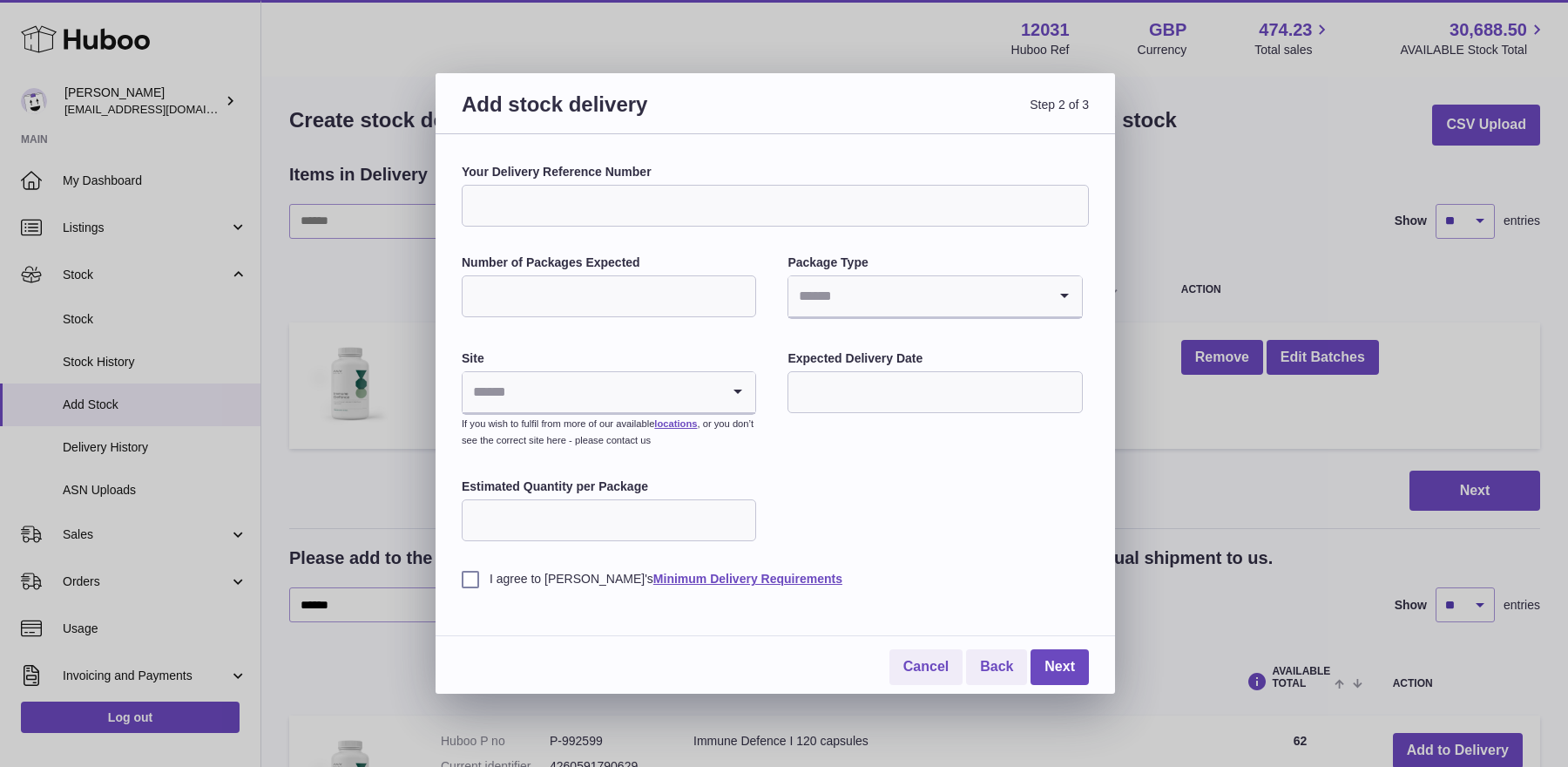
click at [678, 216] on input "Your Delivery Reference Number" at bounding box center [776, 205] width 627 height 42
type input "**********"
click at [640, 289] on input "Number of Packages Expected" at bounding box center [609, 297] width 295 height 42
type input "*"
click at [885, 290] on input "Search for option" at bounding box center [917, 296] width 258 height 40
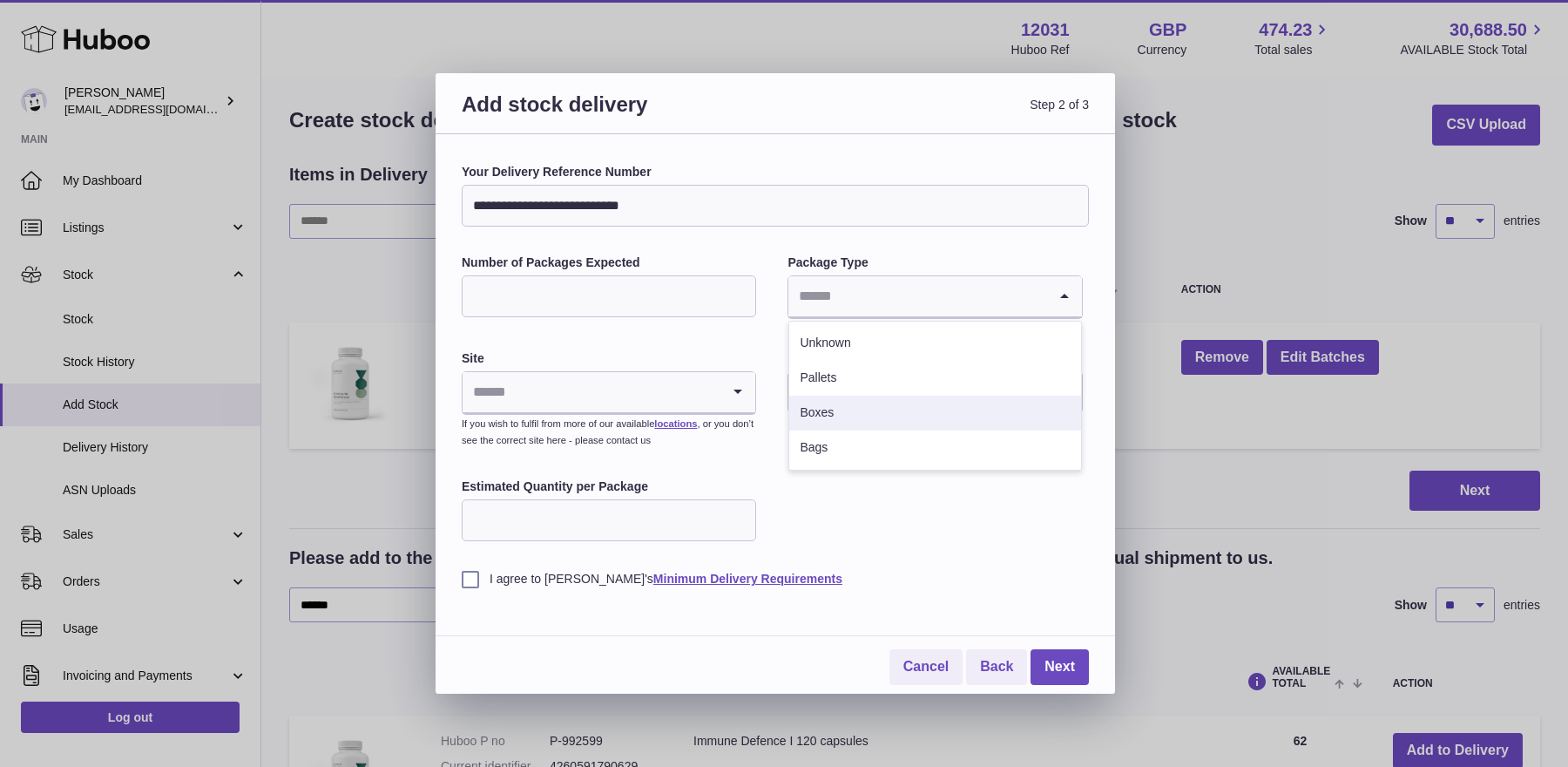
click at [836, 408] on li "Boxes" at bounding box center [934, 413] width 291 height 35
click at [665, 409] on input "Search for option" at bounding box center [591, 392] width 258 height 40
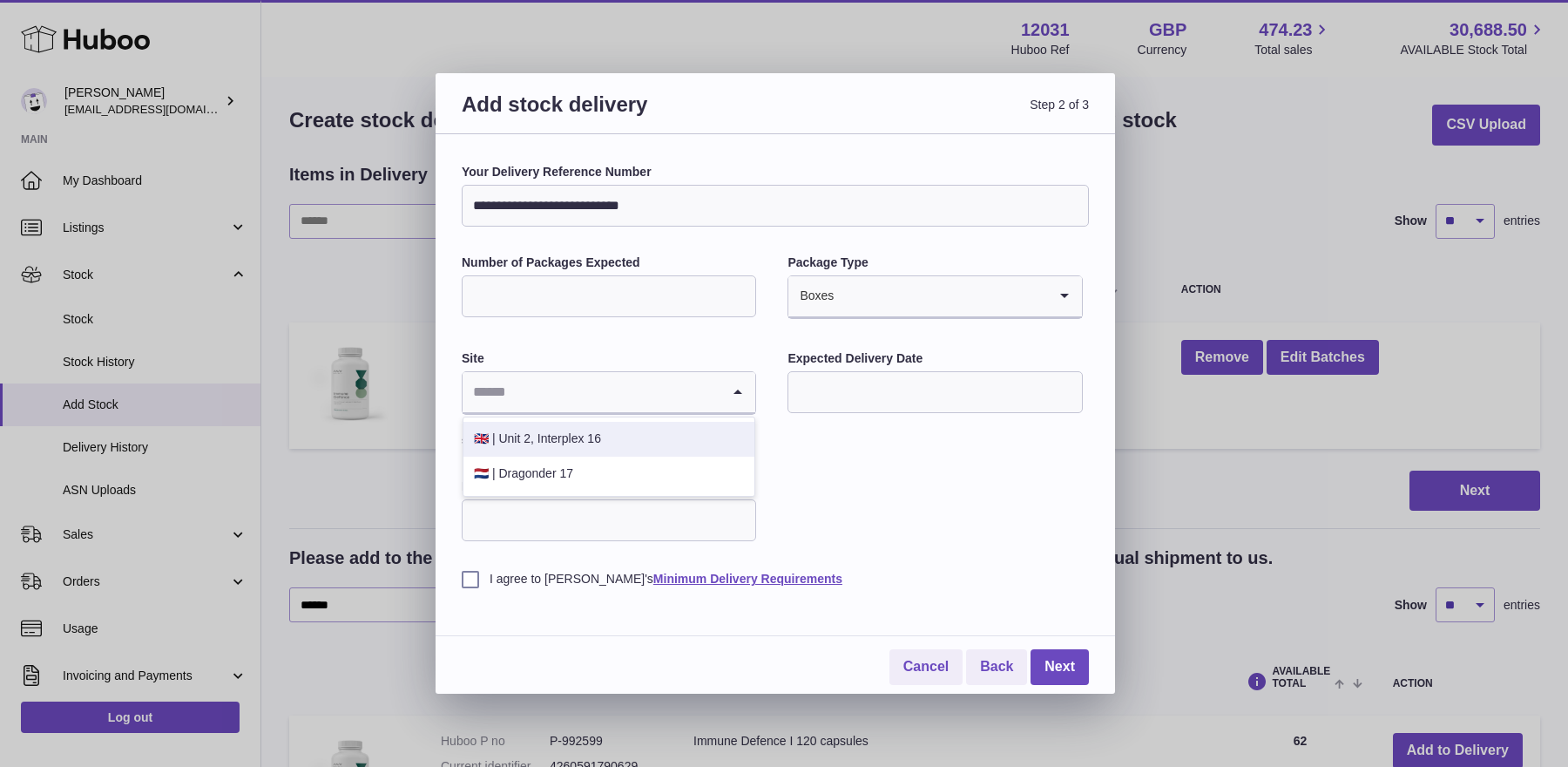
click at [626, 435] on li "🇬🇧 | Unit 2, Interplex 16" at bounding box center [608, 439] width 291 height 35
click at [885, 376] on input "text" at bounding box center [934, 392] width 295 height 42
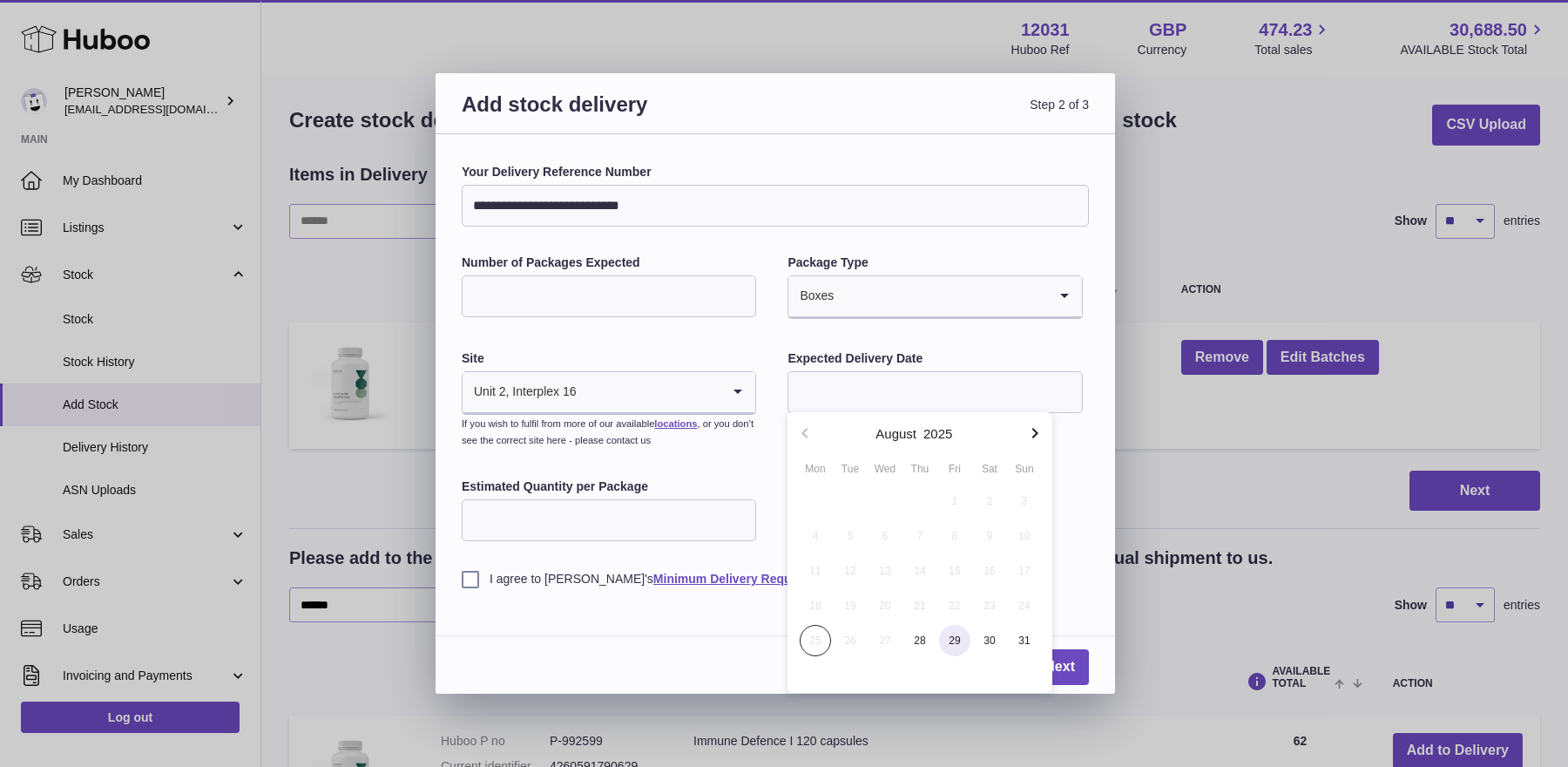
click at [946, 639] on span "29" at bounding box center [955, 641] width 32 height 32
type input "**********"
click at [509, 531] on input "Estimated Quantity per Package" at bounding box center [609, 520] width 295 height 42
type input "***"
click at [476, 582] on label "I agree to Huboo's Minimum Delivery Requirements" at bounding box center [776, 578] width 627 height 17
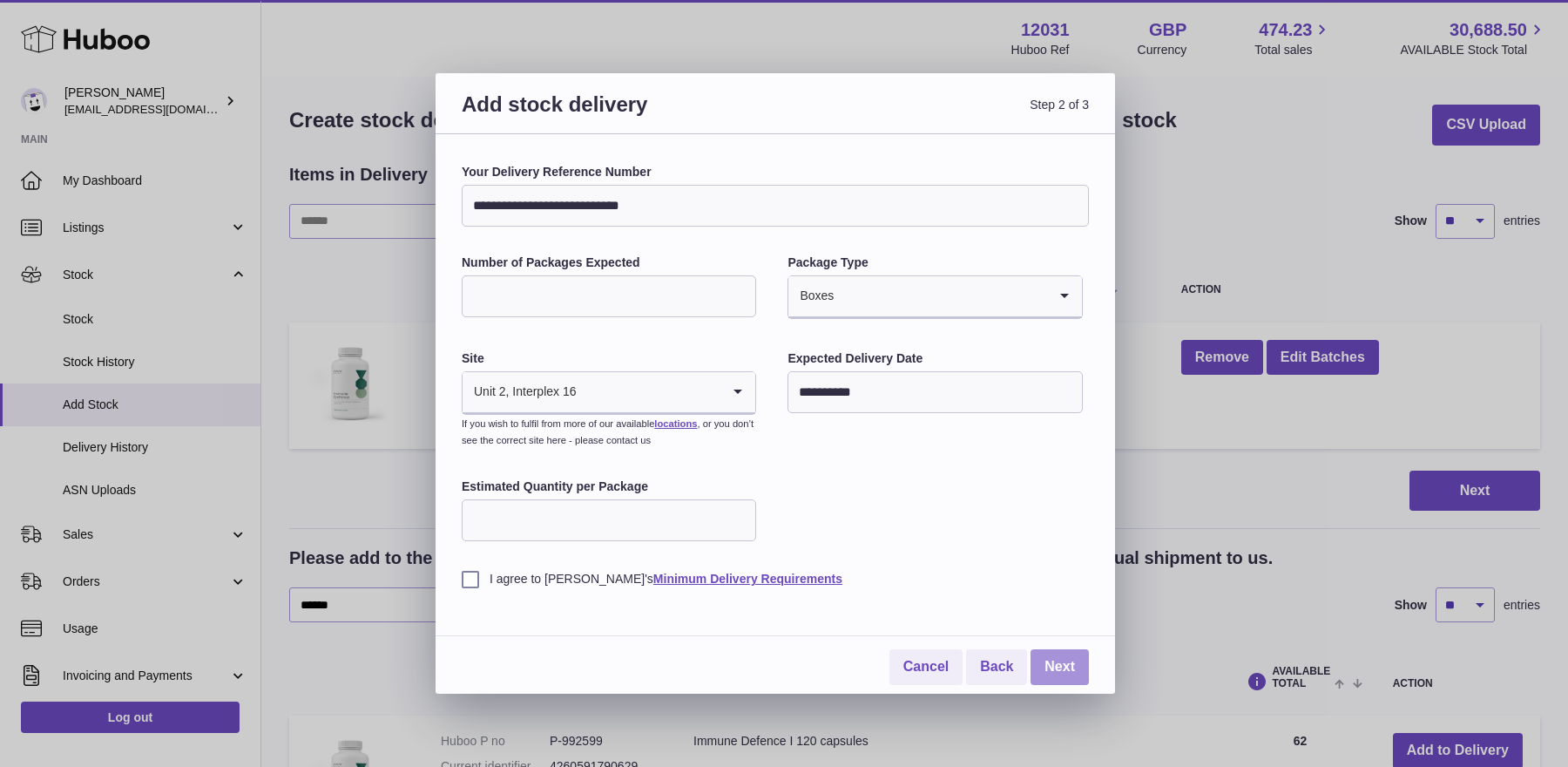
click at [1041, 667] on link "Next" at bounding box center [1059, 667] width 59 height 36
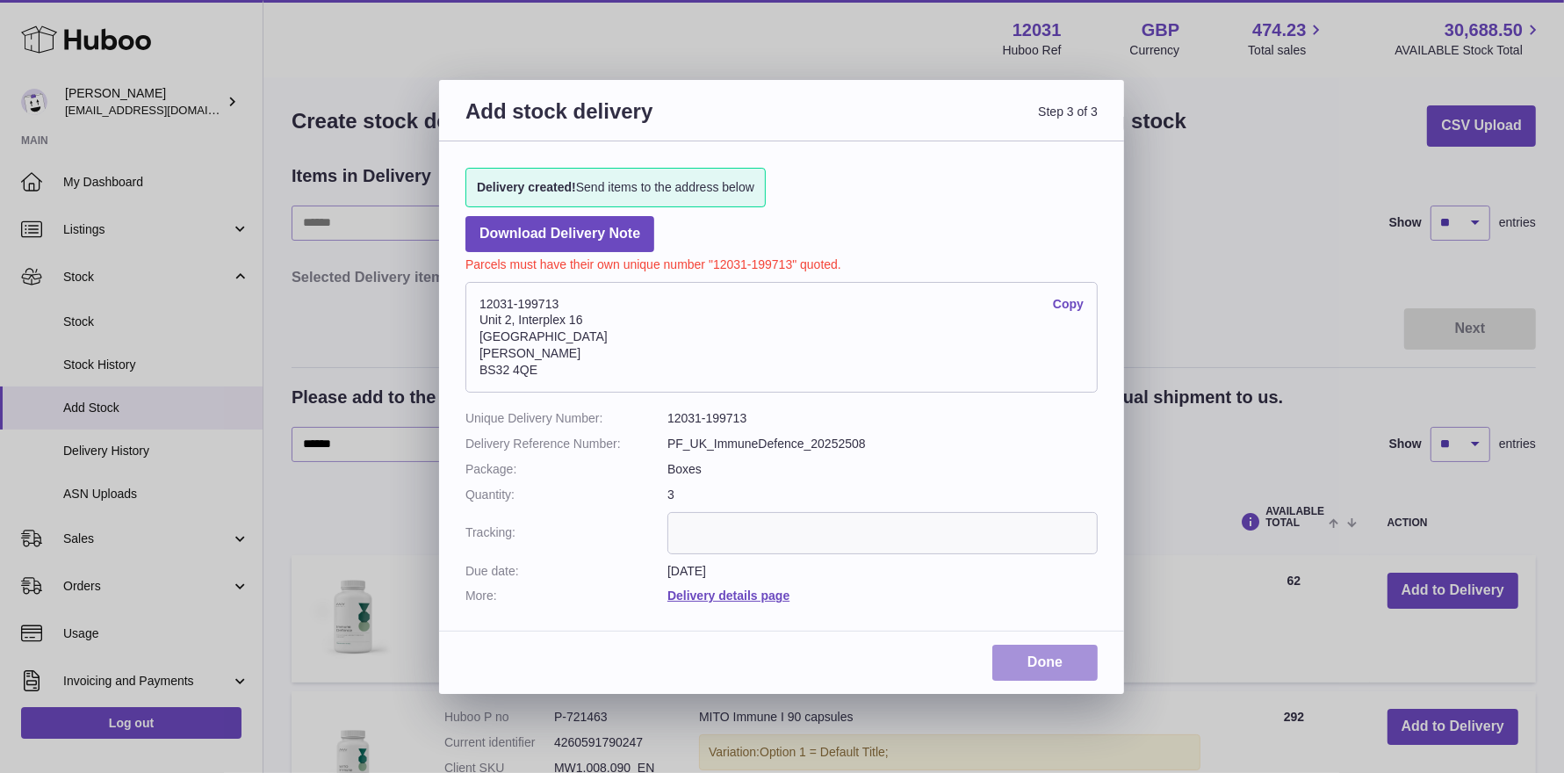
click at [1037, 659] on link "Done" at bounding box center [1045, 663] width 105 height 36
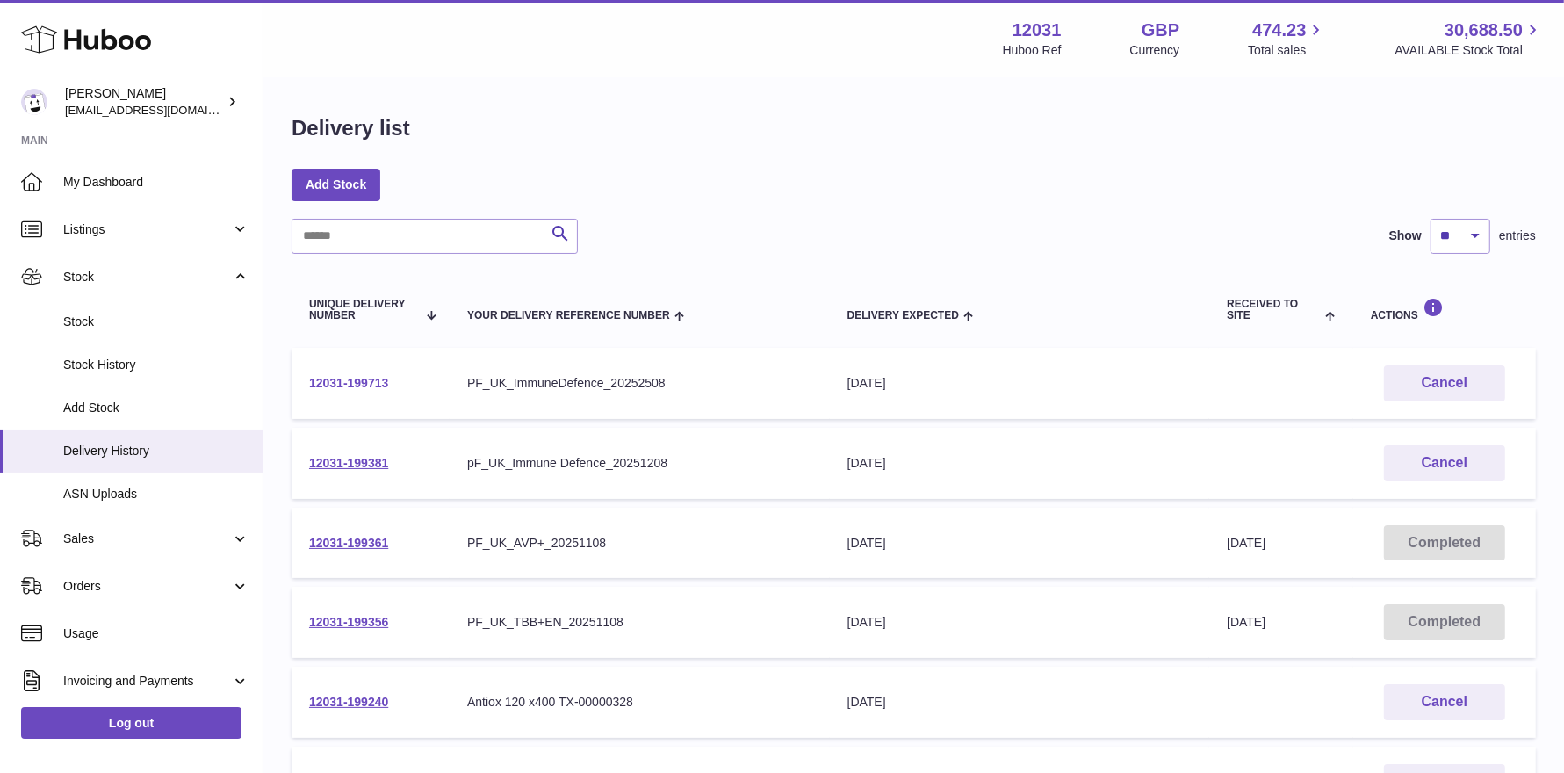
click at [383, 387] on link "12031-199713" at bounding box center [348, 383] width 79 height 14
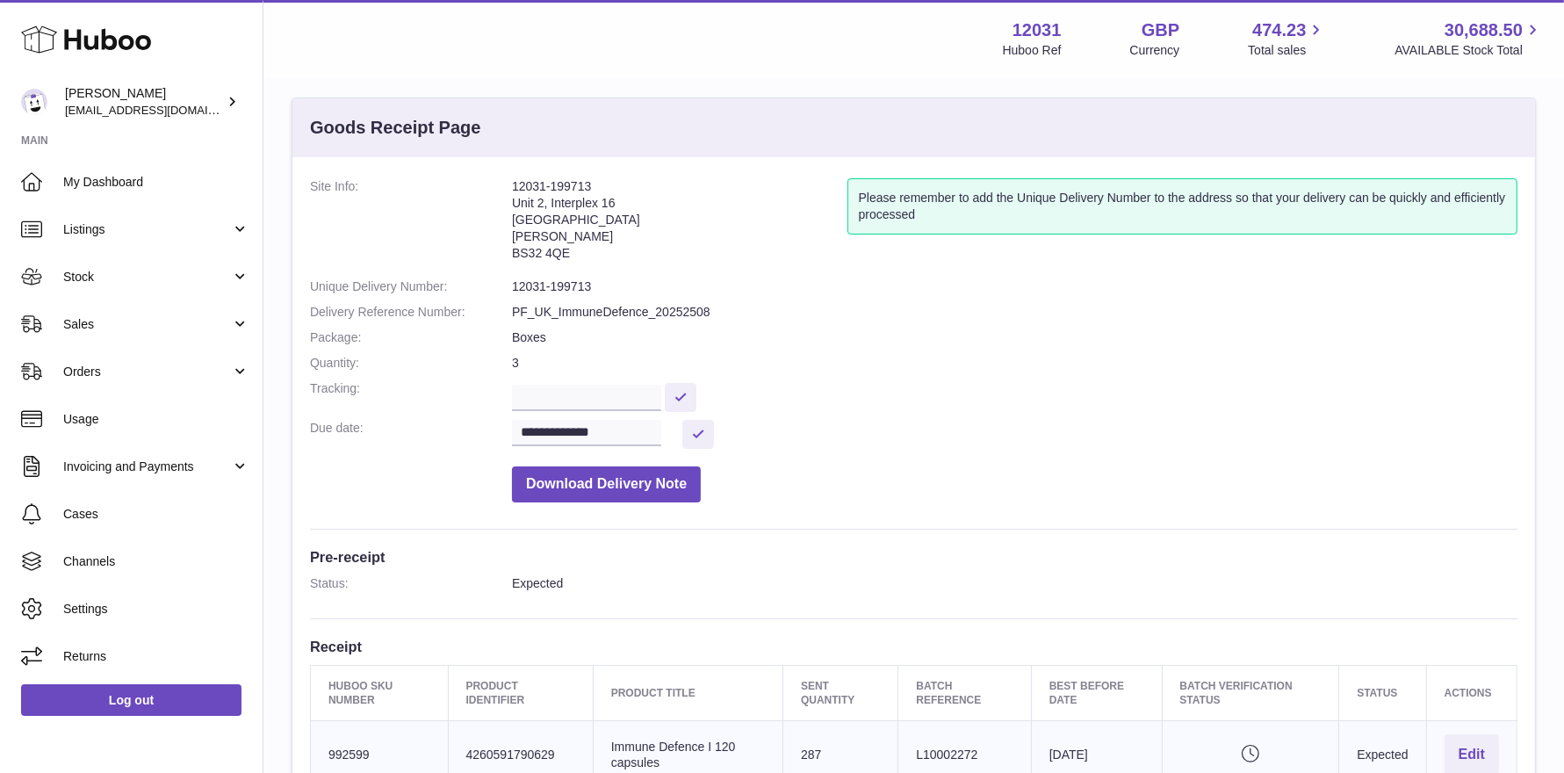
scroll to position [58, 0]
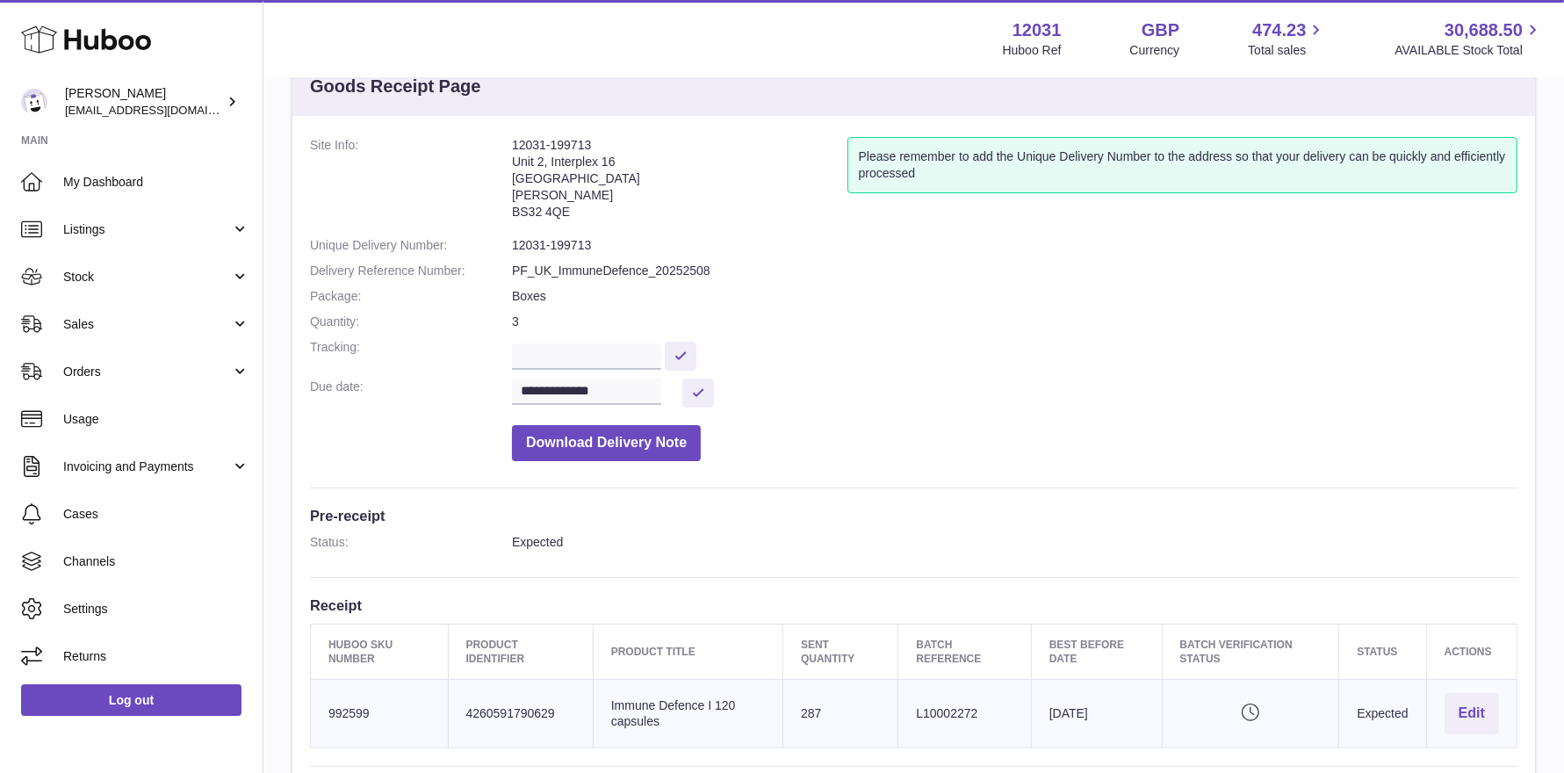
drag, startPoint x: 371, startPoint y: 712, endPoint x: 310, endPoint y: 708, distance: 60.7
click at [311, 708] on td "Huboo SKU Number 992599" at bounding box center [380, 714] width 138 height 69
copy td "992599"
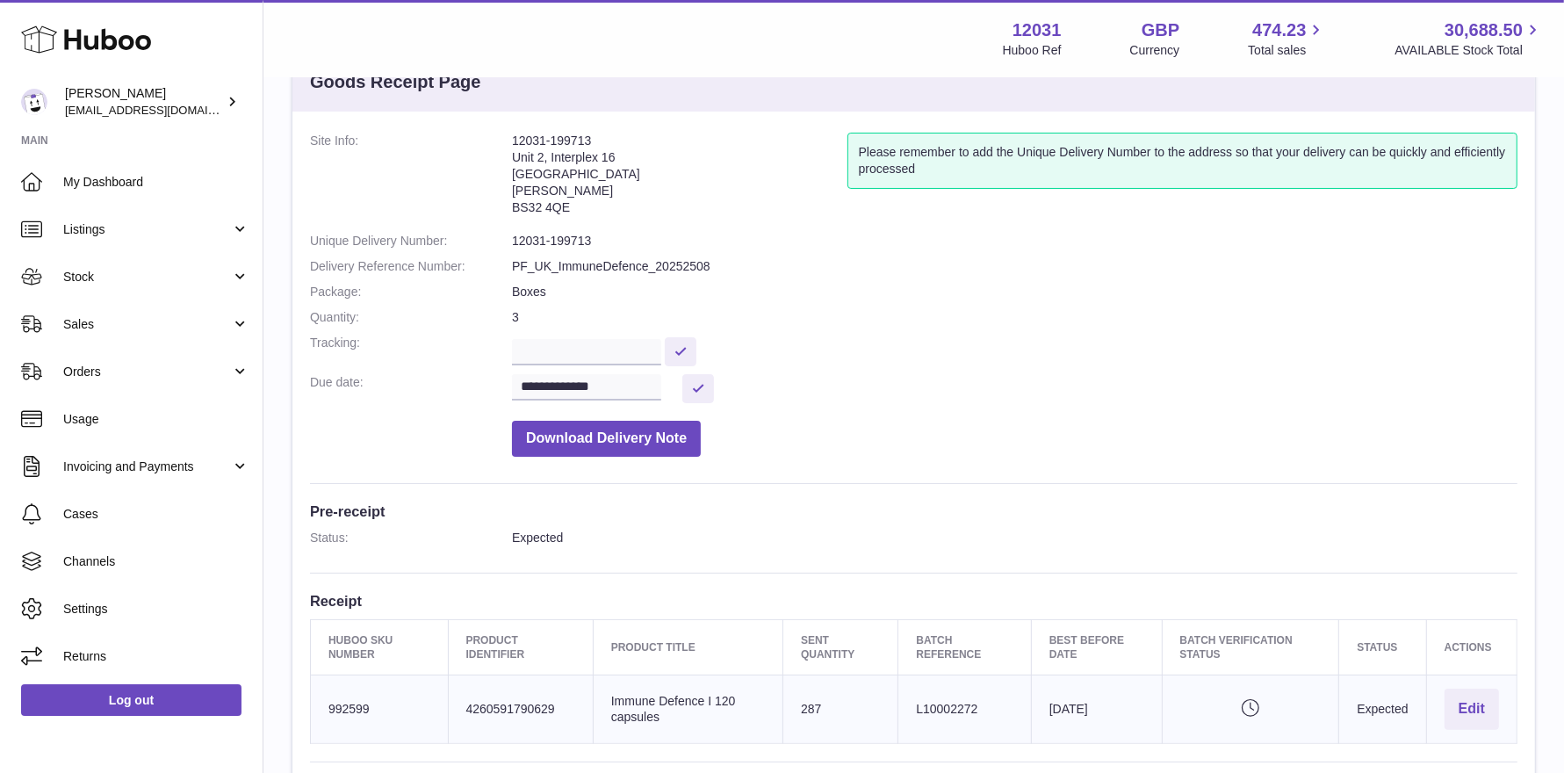
drag, startPoint x: 675, startPoint y: 719, endPoint x: 612, endPoint y: 700, distance: 65.0
click at [612, 700] on td "Product title Immune Defence I 120 capsules" at bounding box center [688, 710] width 190 height 69
click at [668, 709] on td "Product title Immune Defence I 120 capsules" at bounding box center [688, 710] width 190 height 69
drag, startPoint x: 669, startPoint y: 713, endPoint x: 606, endPoint y: 703, distance: 64.1
click at [606, 703] on td "Product title Immune Defence I 120 capsules" at bounding box center [688, 710] width 190 height 69
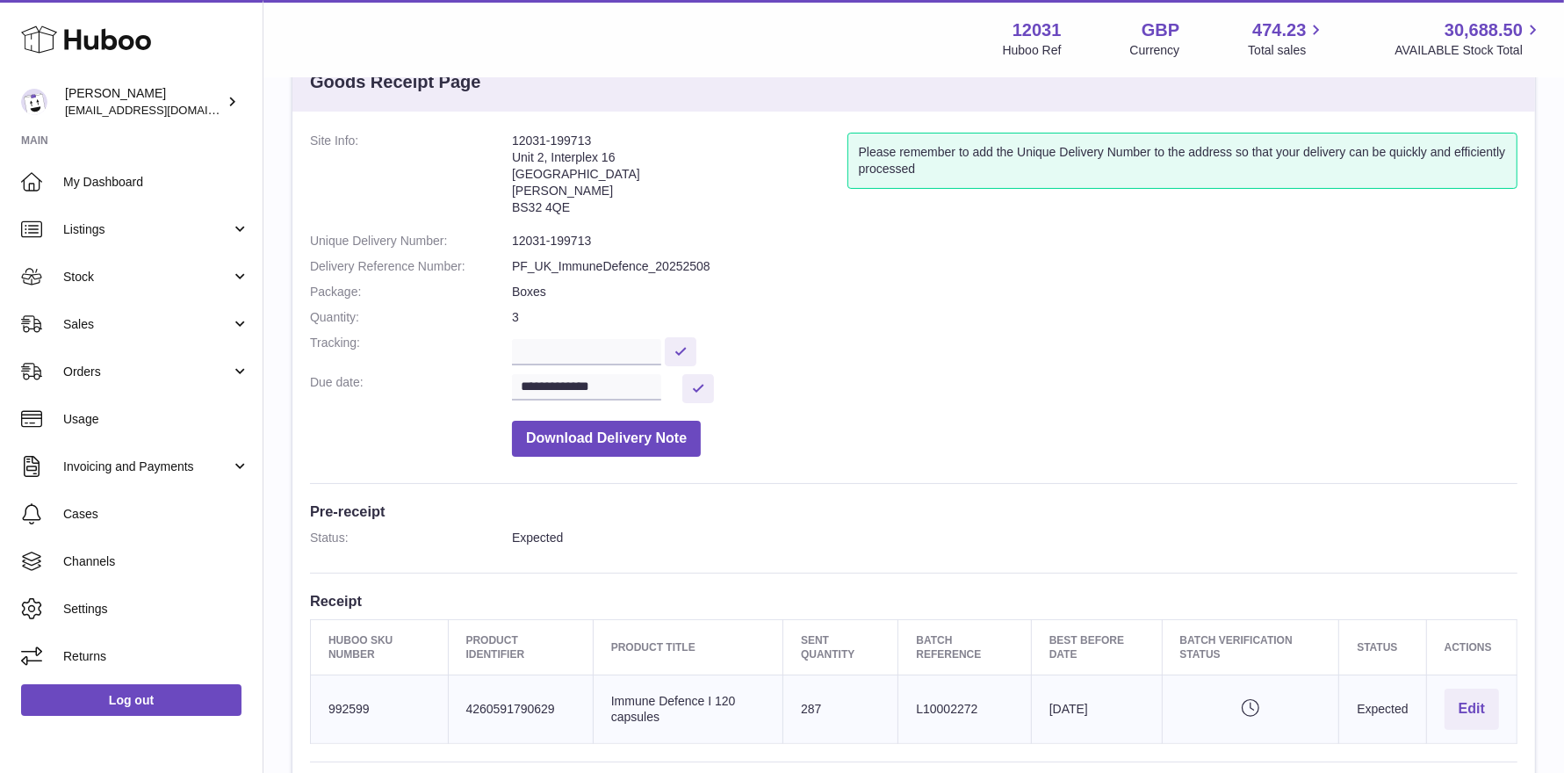
copy td "Immune Defence I 120 capsules"
drag, startPoint x: 1007, startPoint y: 712, endPoint x: 919, endPoint y: 704, distance: 88.2
click at [919, 704] on td "Batch Reference L10002272" at bounding box center [965, 710] width 133 height 69
copy td "L10002272"
drag, startPoint x: 663, startPoint y: 711, endPoint x: 609, endPoint y: 699, distance: 55.6
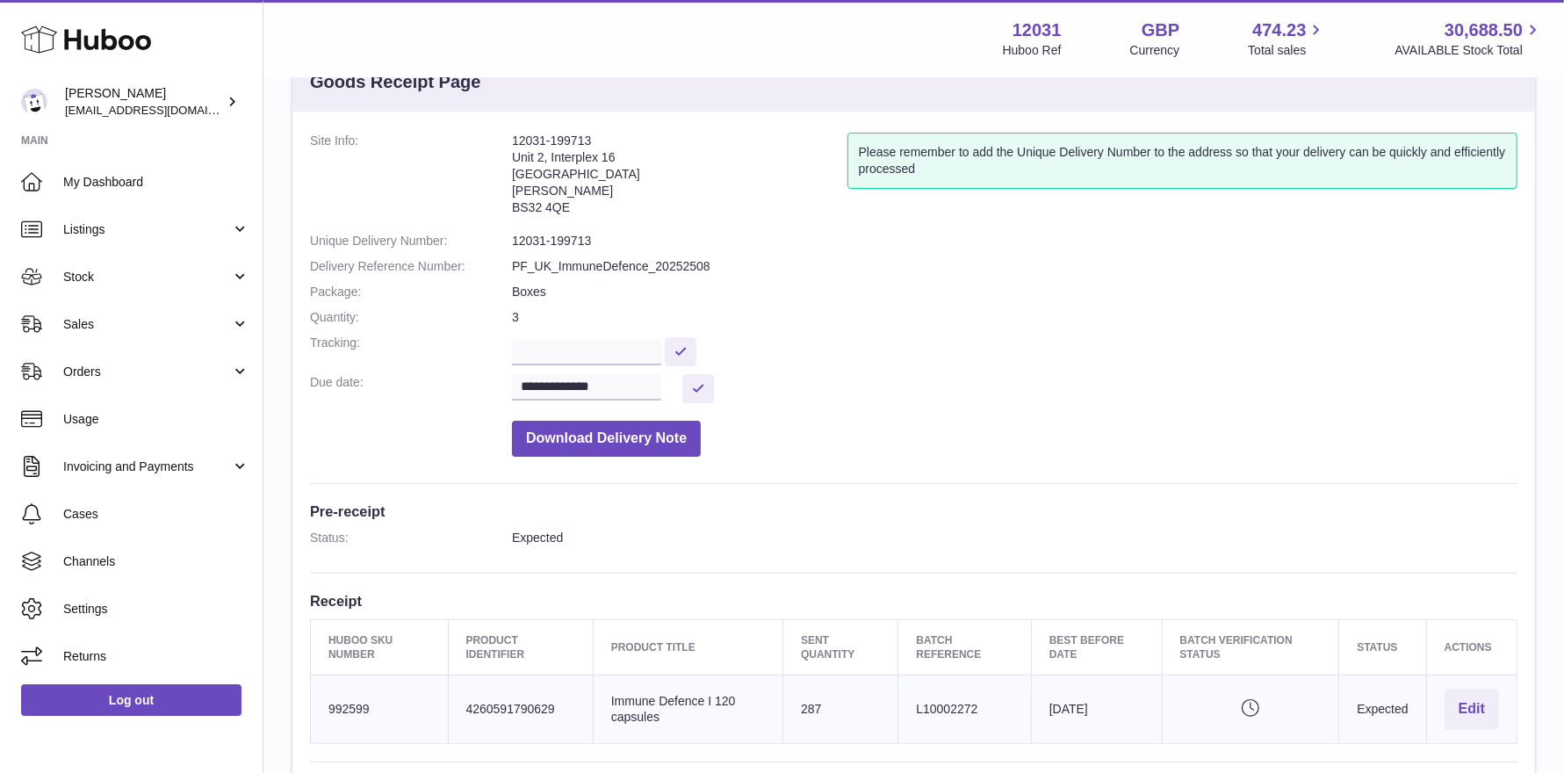
click at [609, 699] on td "Product title Immune Defence I 120 capsules" at bounding box center [688, 710] width 190 height 69
copy td "Immune Defence I 120 capsules"
click at [105, 189] on span "My Dashboard" at bounding box center [156, 182] width 186 height 17
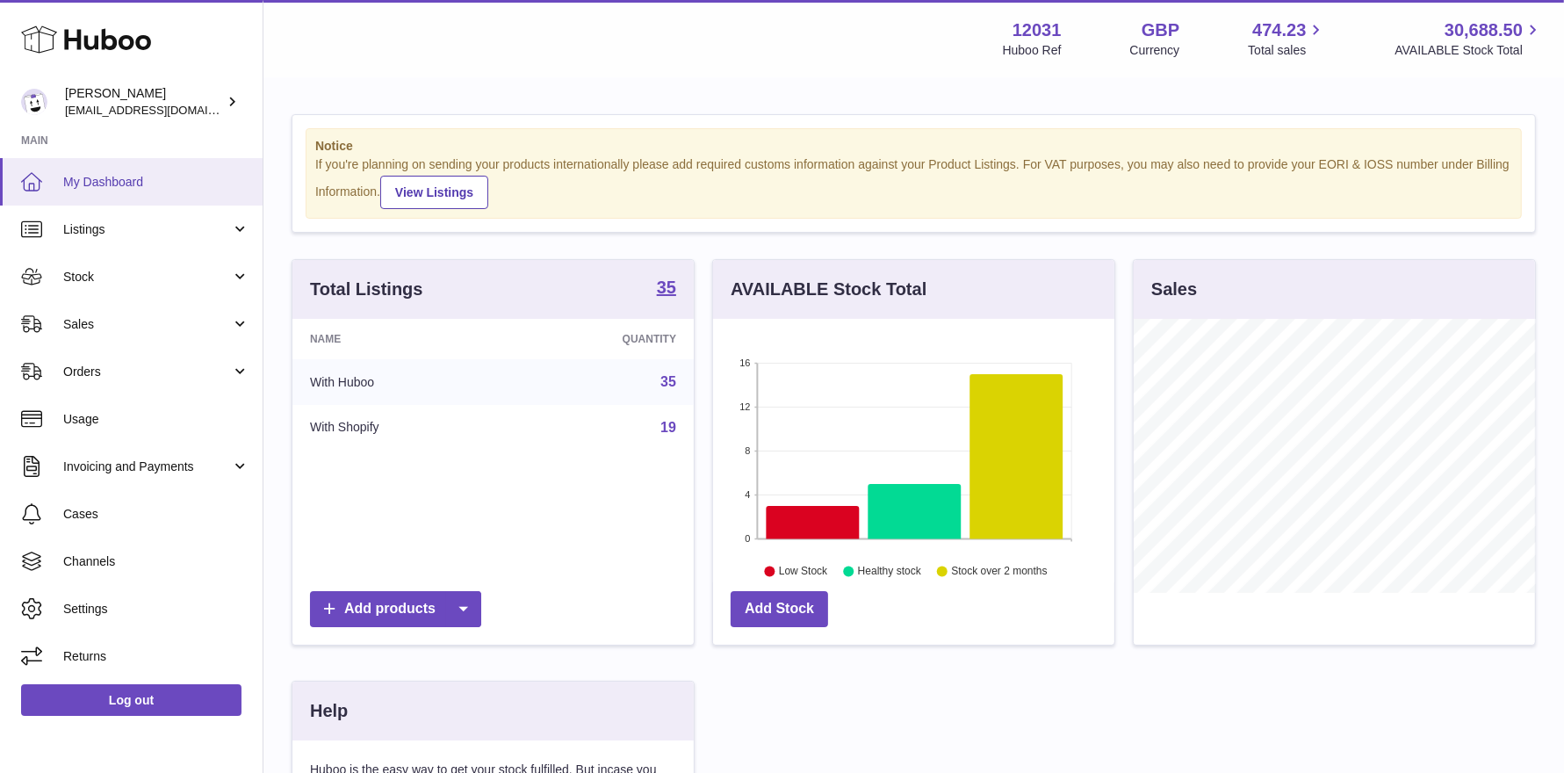
scroll to position [273, 401]
